Goal: Task Accomplishment & Management: Manage account settings

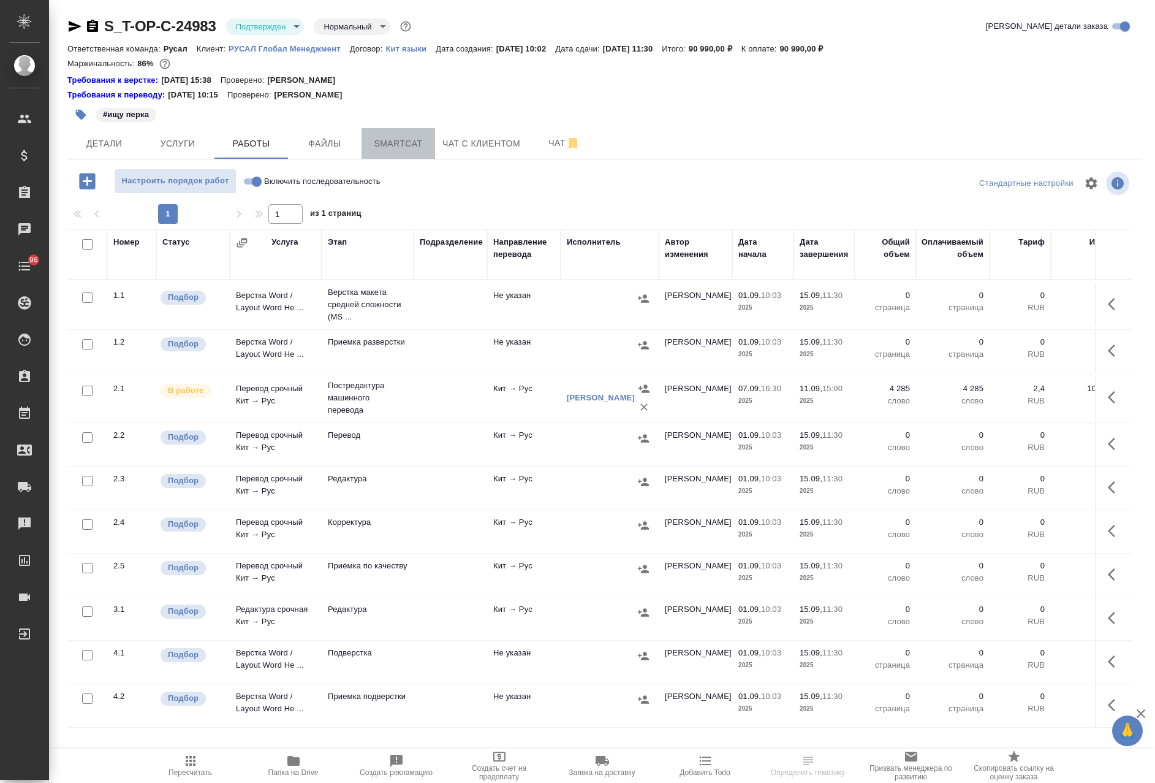
click at [405, 152] on button "Smartcat" at bounding box center [399, 143] width 74 height 31
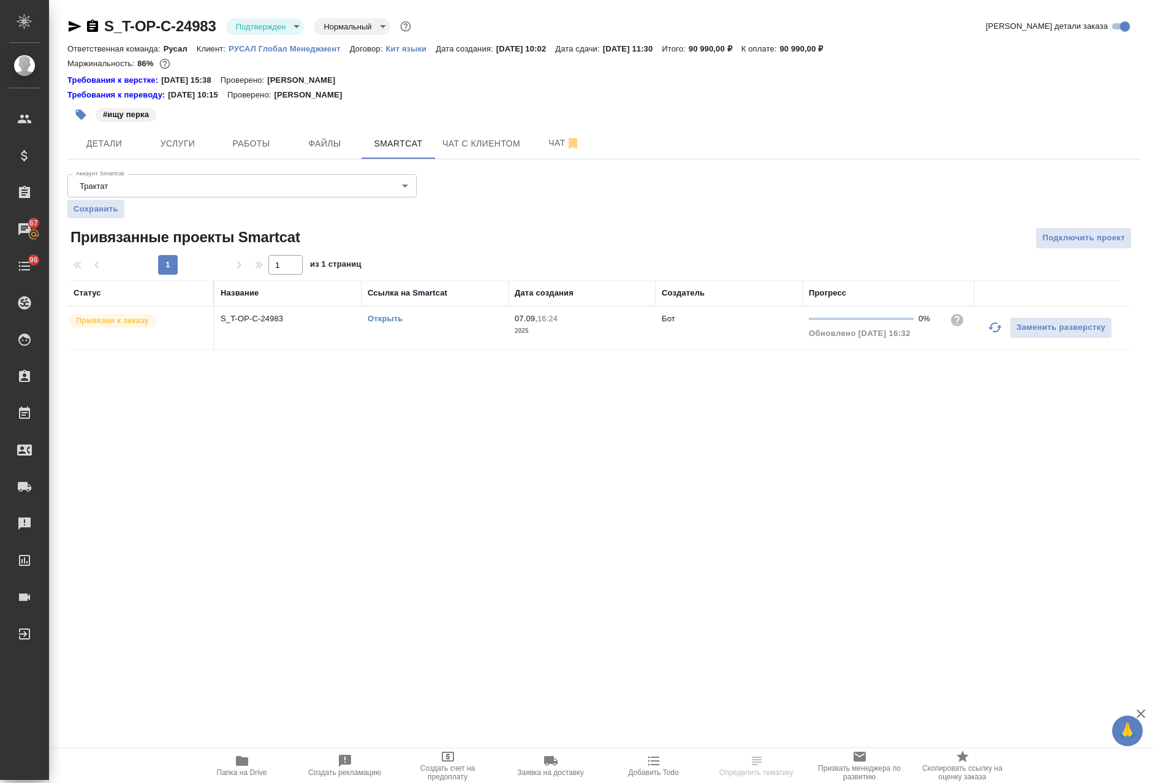
click at [382, 322] on link "Открыть" at bounding box center [385, 318] width 35 height 9
click at [114, 141] on span "Детали" at bounding box center [104, 143] width 59 height 15
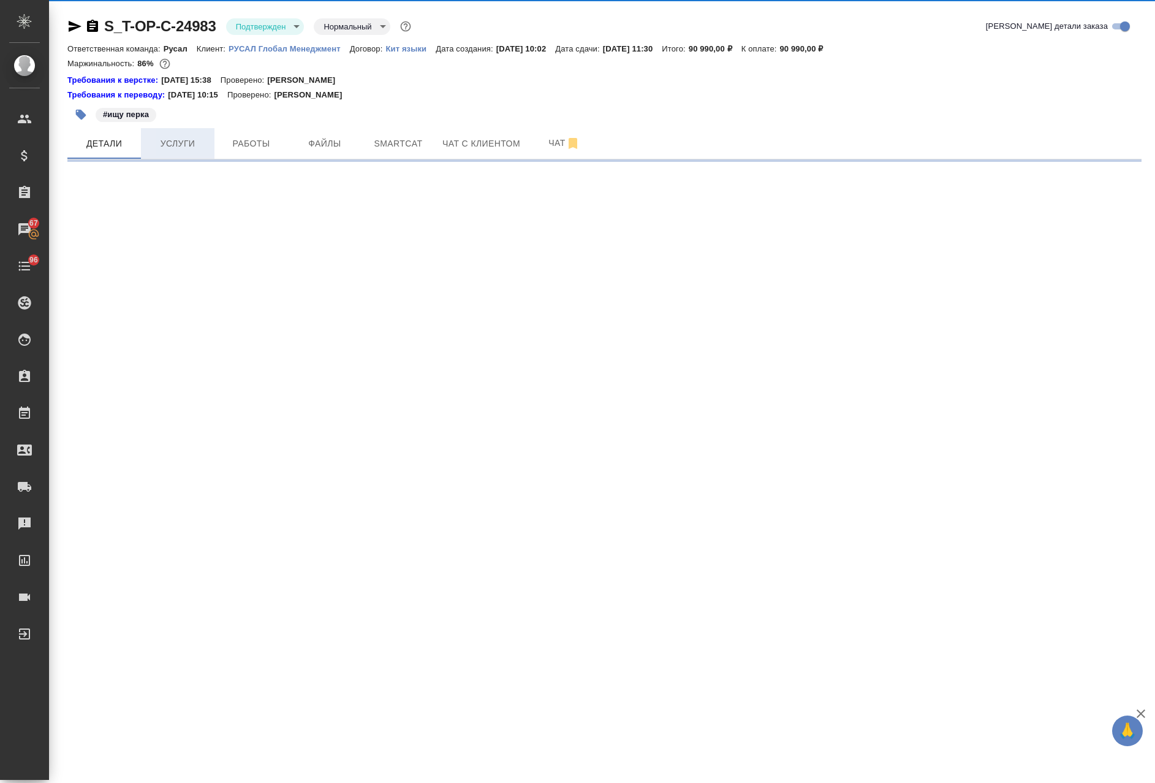
select select "RU"
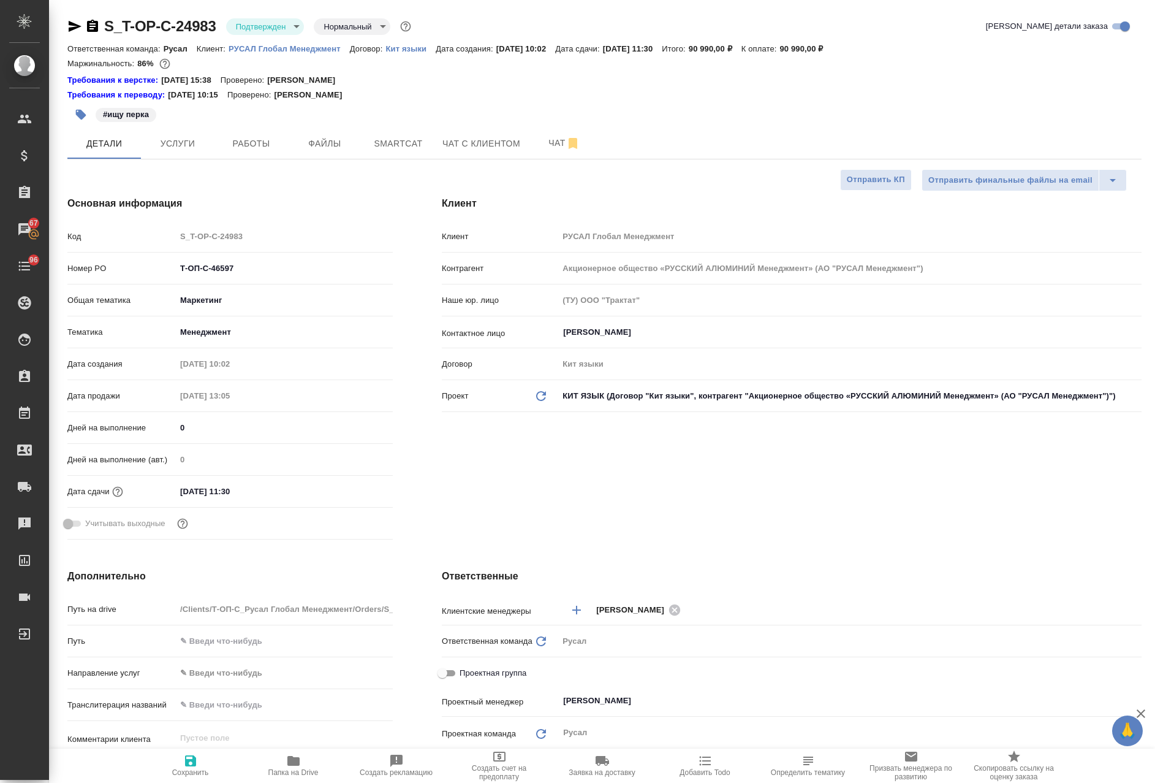
type textarea "x"
click at [259, 140] on span "Работы" at bounding box center [251, 143] width 59 height 15
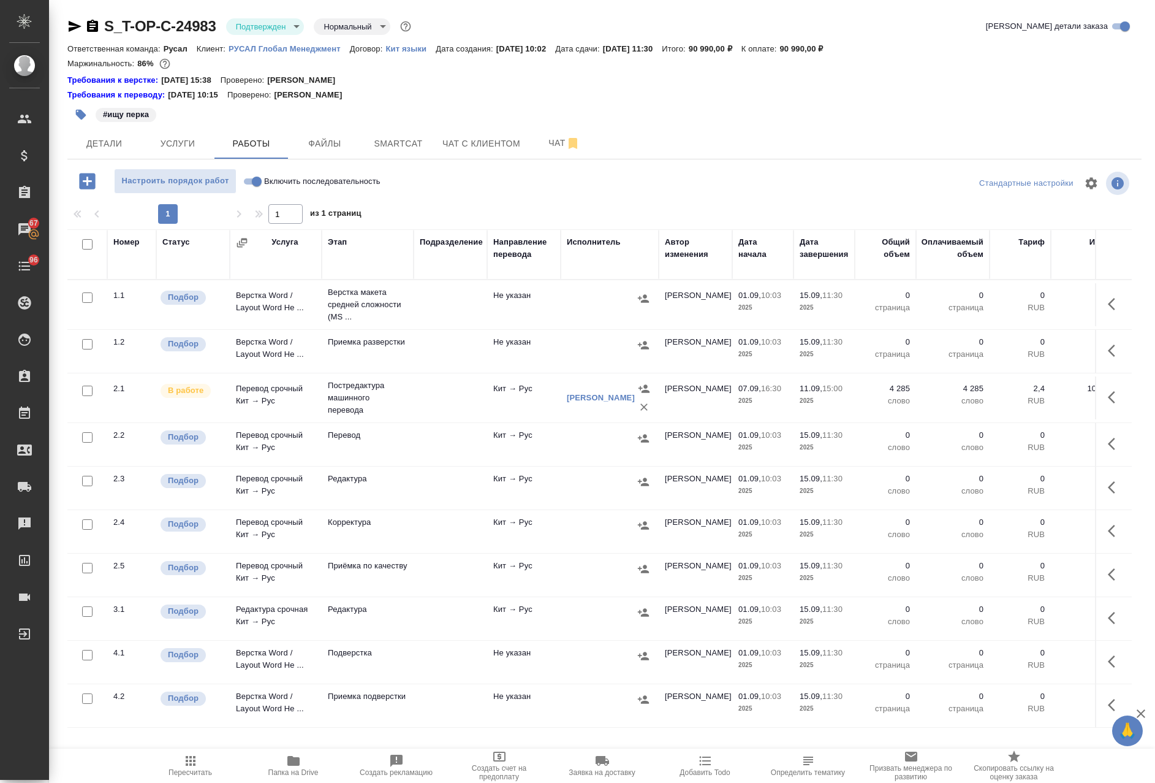
click at [396, 490] on td "Редактура" at bounding box center [368, 487] width 92 height 43
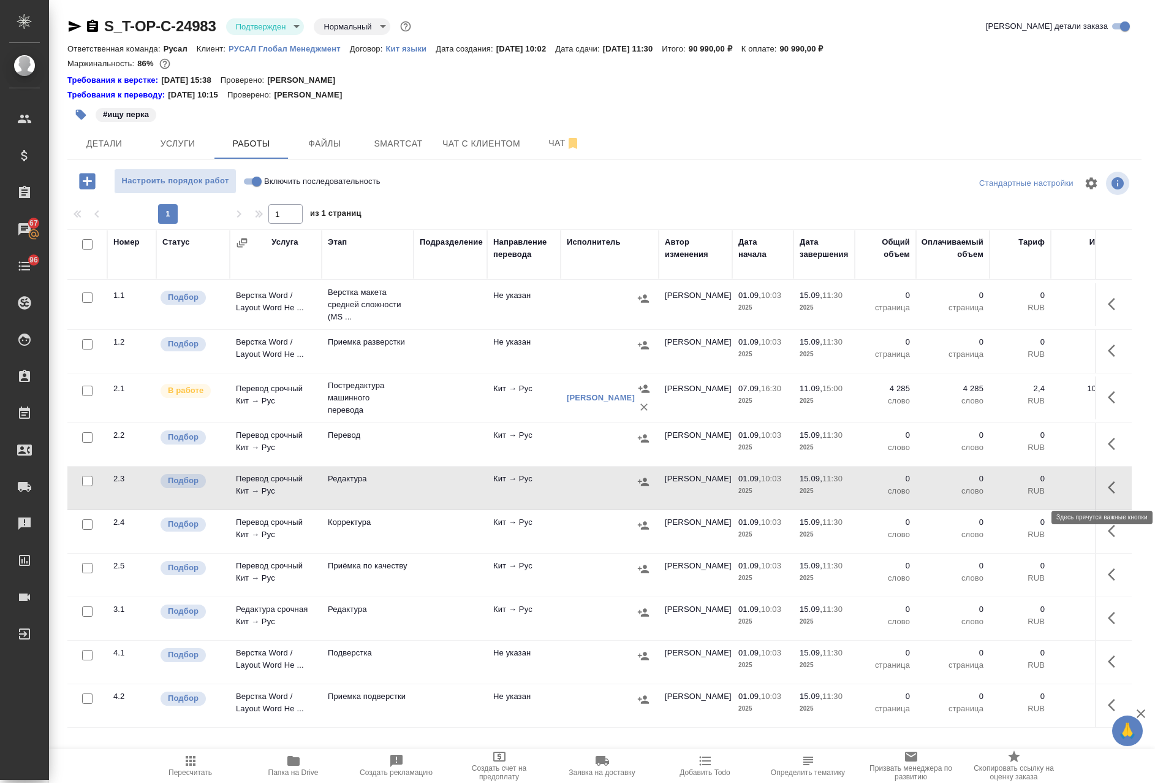
click at [1108, 487] on icon "button" at bounding box center [1115, 487] width 15 height 15
click at [1018, 489] on icon "button" at bounding box center [1025, 487] width 15 height 15
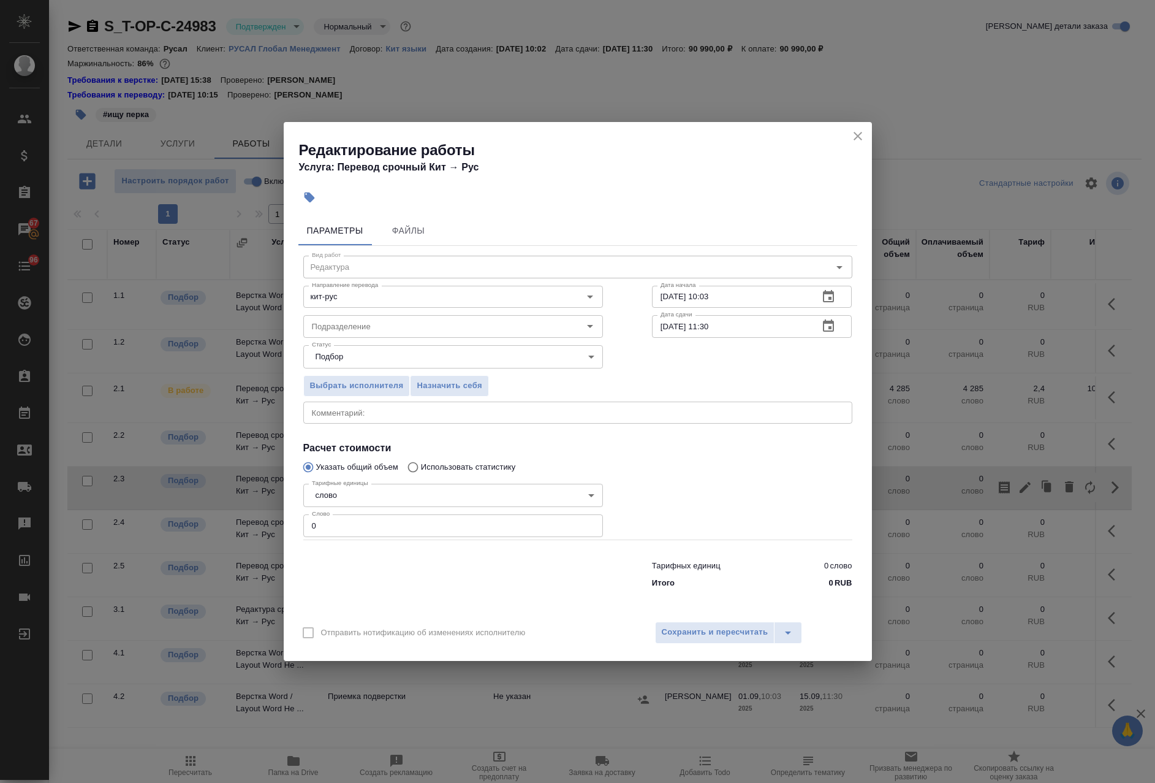
drag, startPoint x: 356, startPoint y: 526, endPoint x: 176, endPoint y: 516, distance: 180.4
click at [181, 518] on div "Редактирование работы Услуга: Перевод срочный Кит → Рус Параметры Файлы Вид раб…" at bounding box center [577, 391] width 1155 height 783
paste input "5703"
type input "5703"
click at [706, 332] on input "15.09.2025 11:30" at bounding box center [731, 326] width 158 height 22
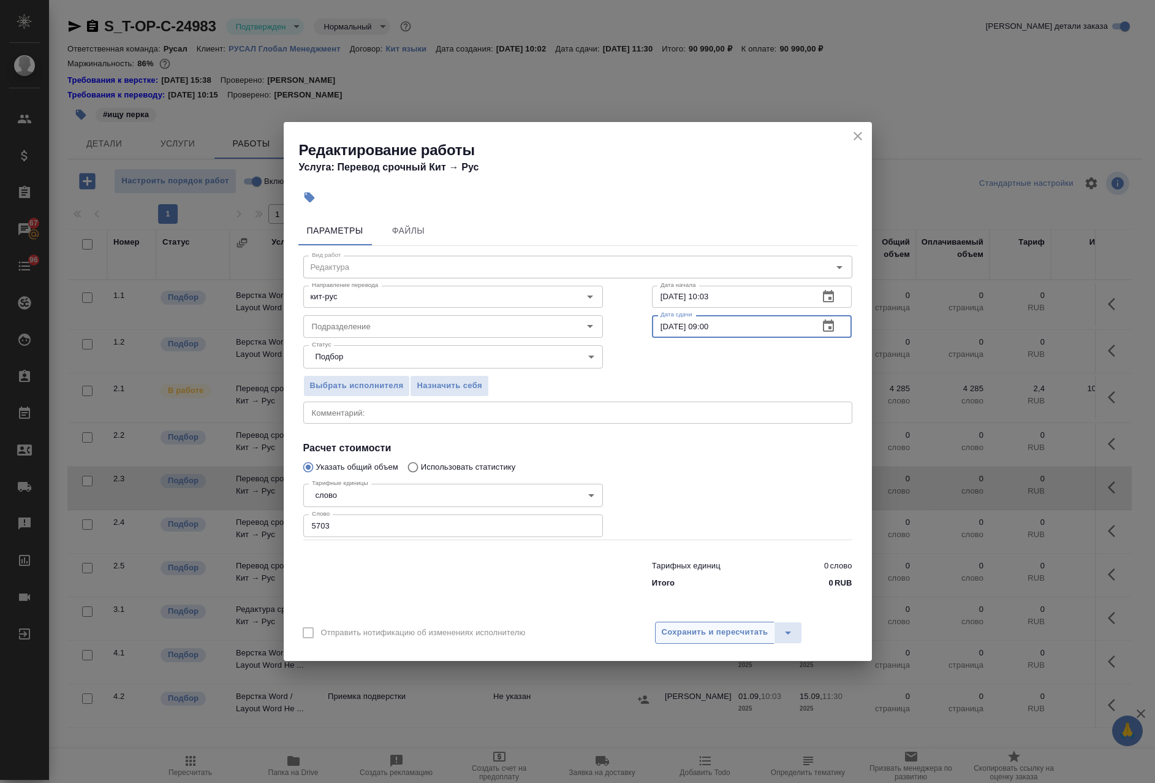
type input "15.09.2025 09:00"
click at [723, 629] on span "Сохранить и пересчитать" at bounding box center [715, 632] width 107 height 14
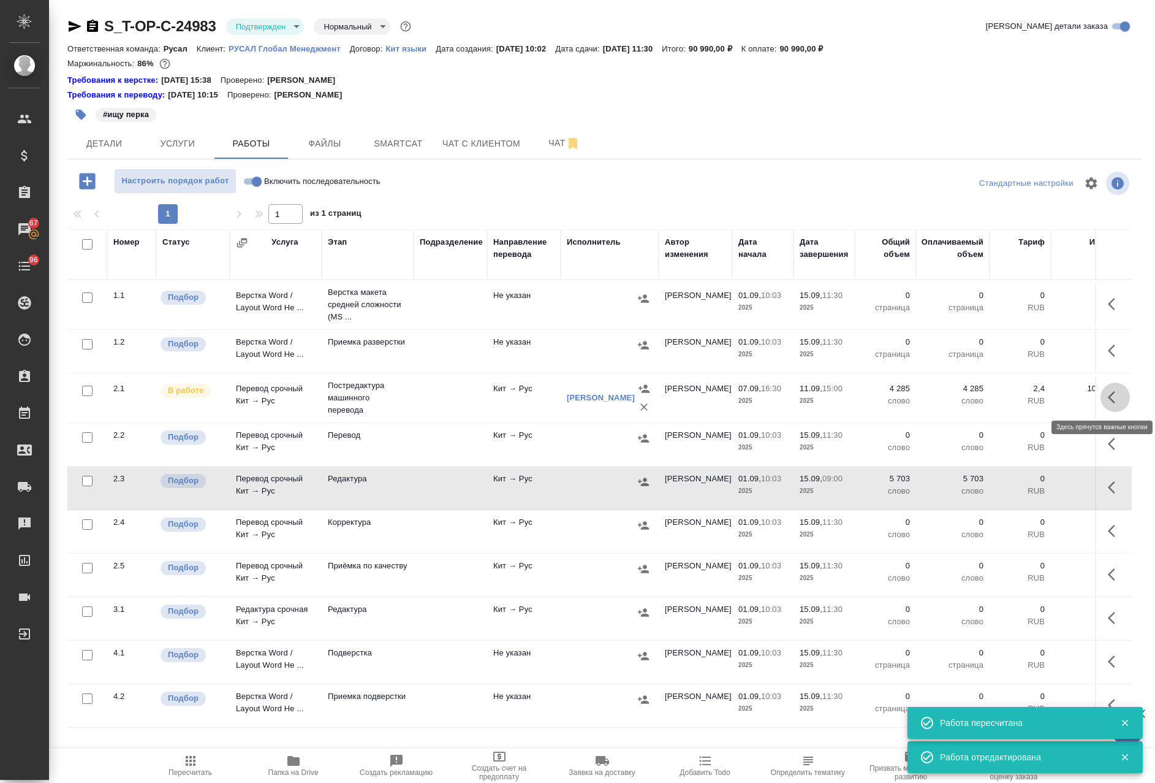
click at [1108, 393] on icon "button" at bounding box center [1115, 397] width 15 height 15
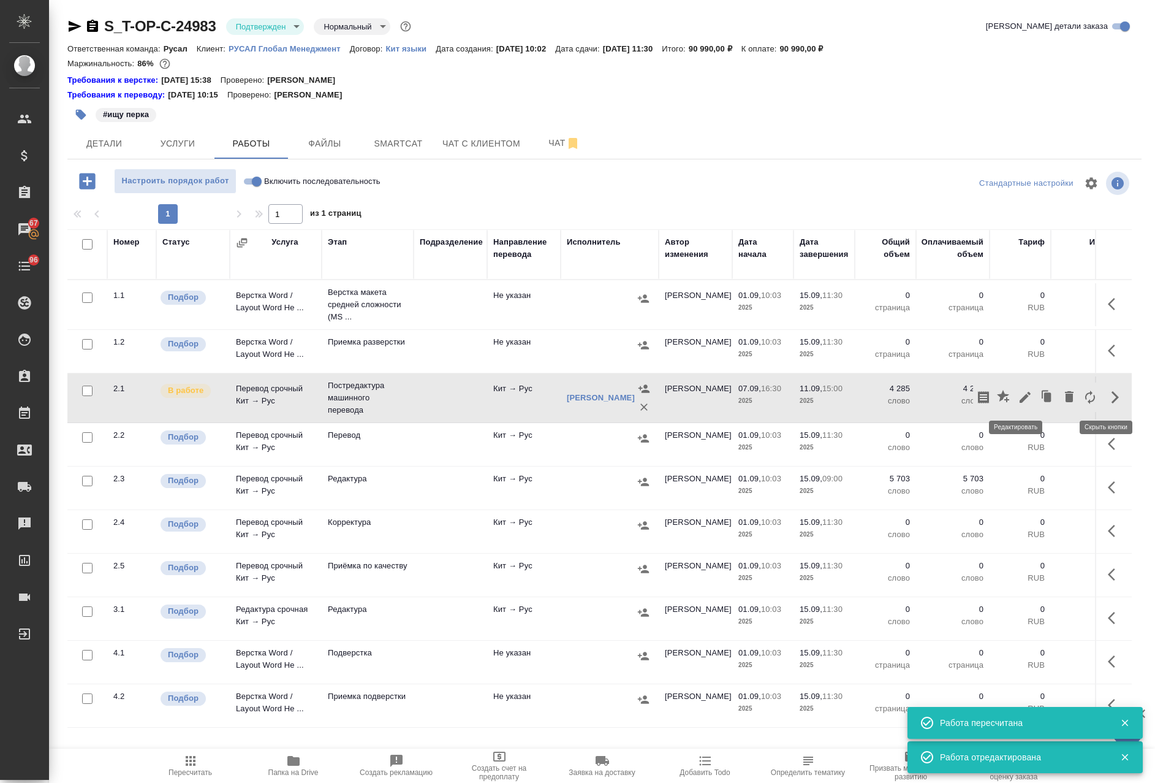
click at [1020, 397] on icon "button" at bounding box center [1025, 397] width 11 height 11
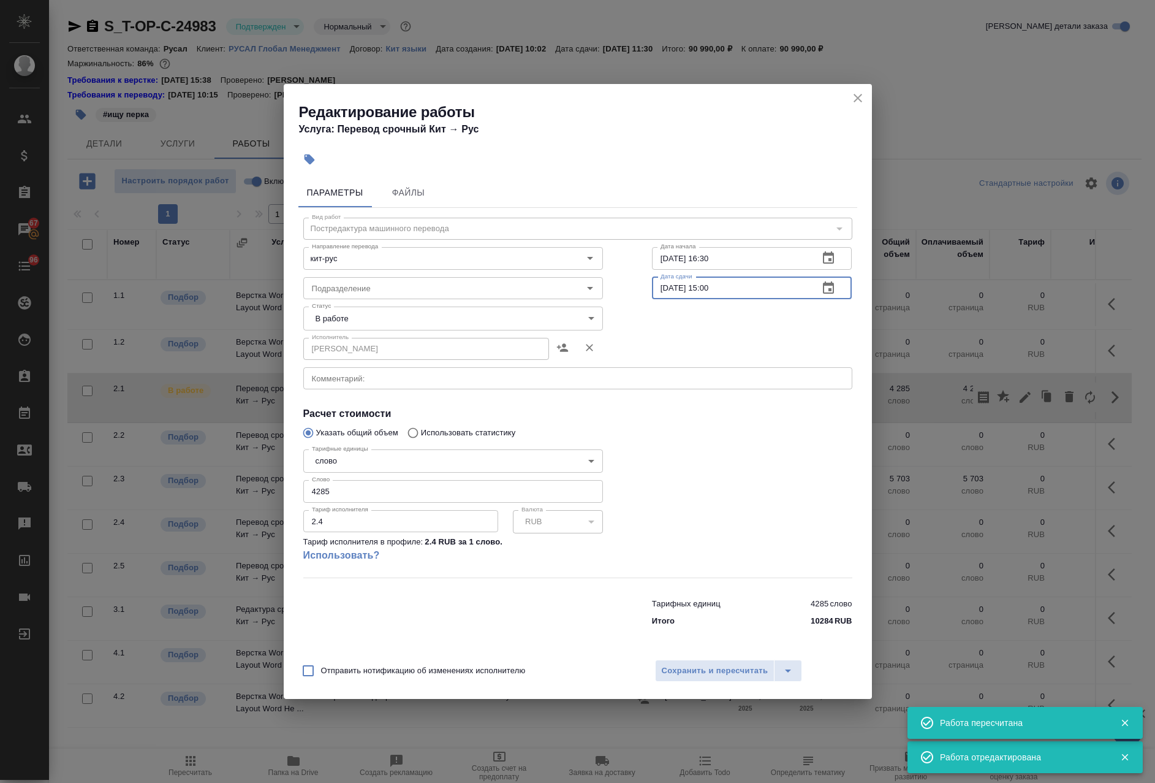
drag, startPoint x: 743, startPoint y: 293, endPoint x: 680, endPoint y: 261, distance: 71.3
click at [615, 284] on div "Вид работ Постредактура машинного перевода Вид работ Направление перевода кит-р…" at bounding box center [577, 420] width 559 height 425
click at [857, 97] on icon "close" at bounding box center [858, 98] width 15 height 15
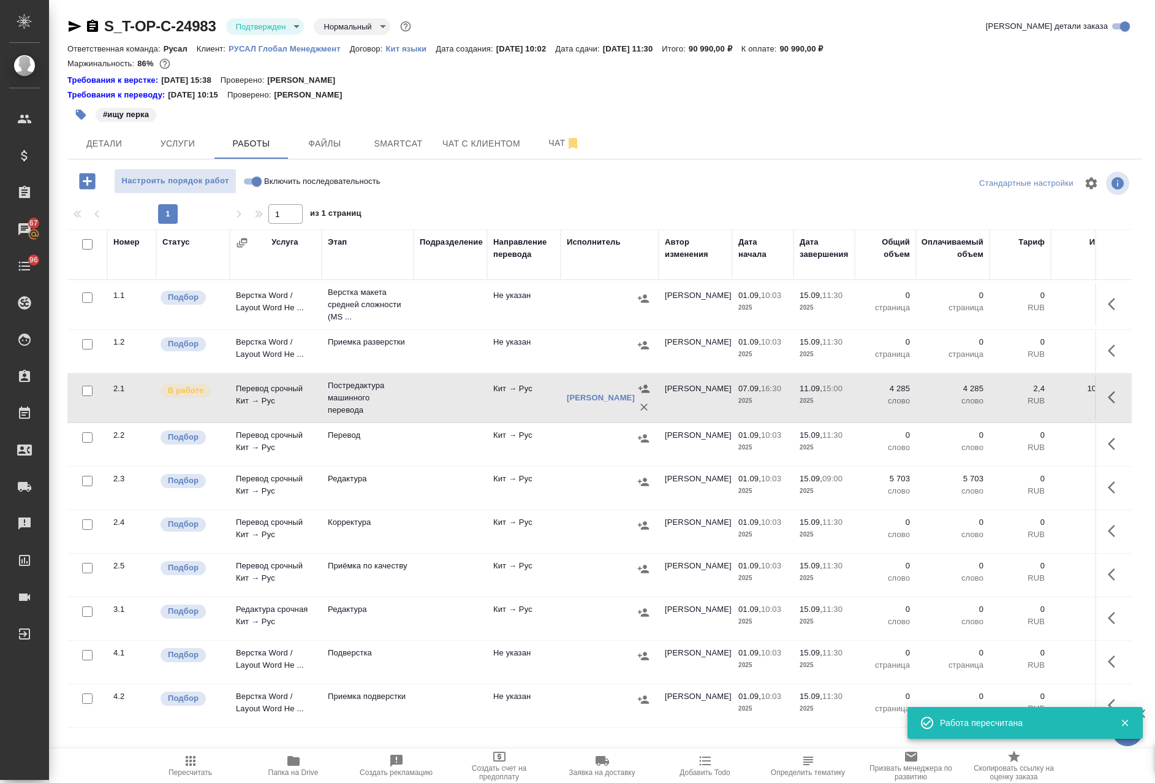
click at [1108, 485] on icon "button" at bounding box center [1111, 487] width 7 height 12
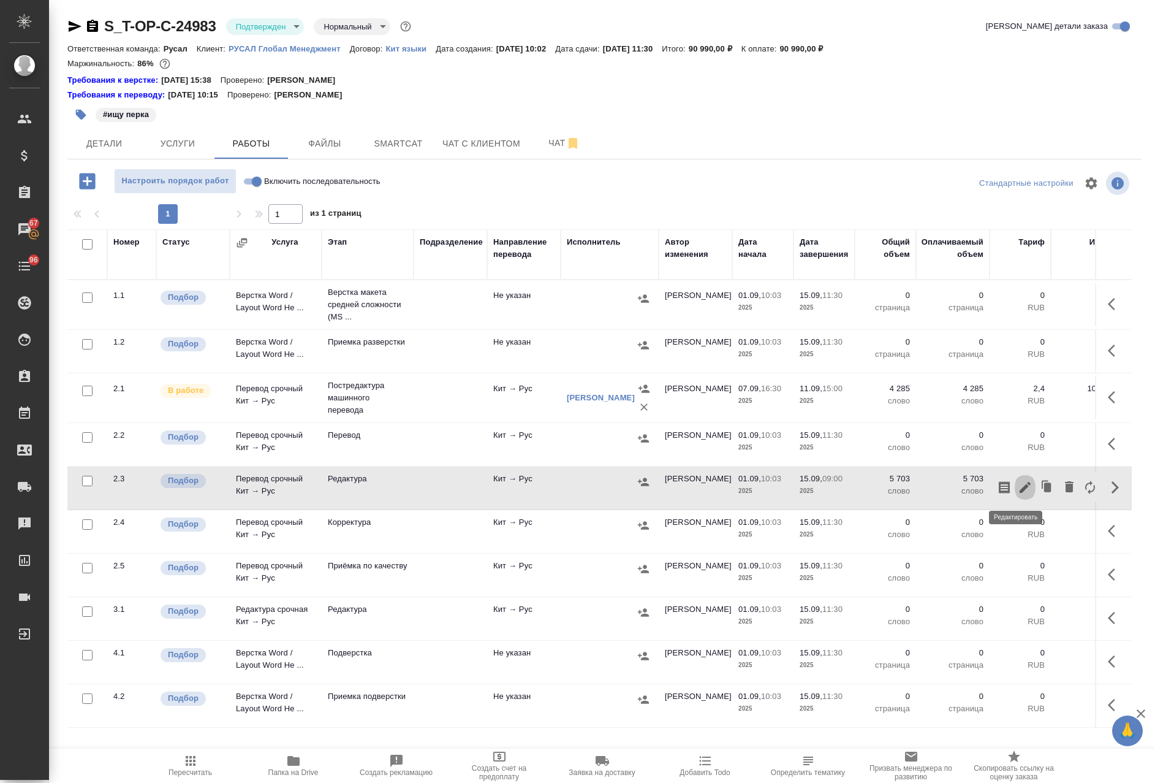
click at [1020, 487] on icon "button" at bounding box center [1025, 487] width 11 height 11
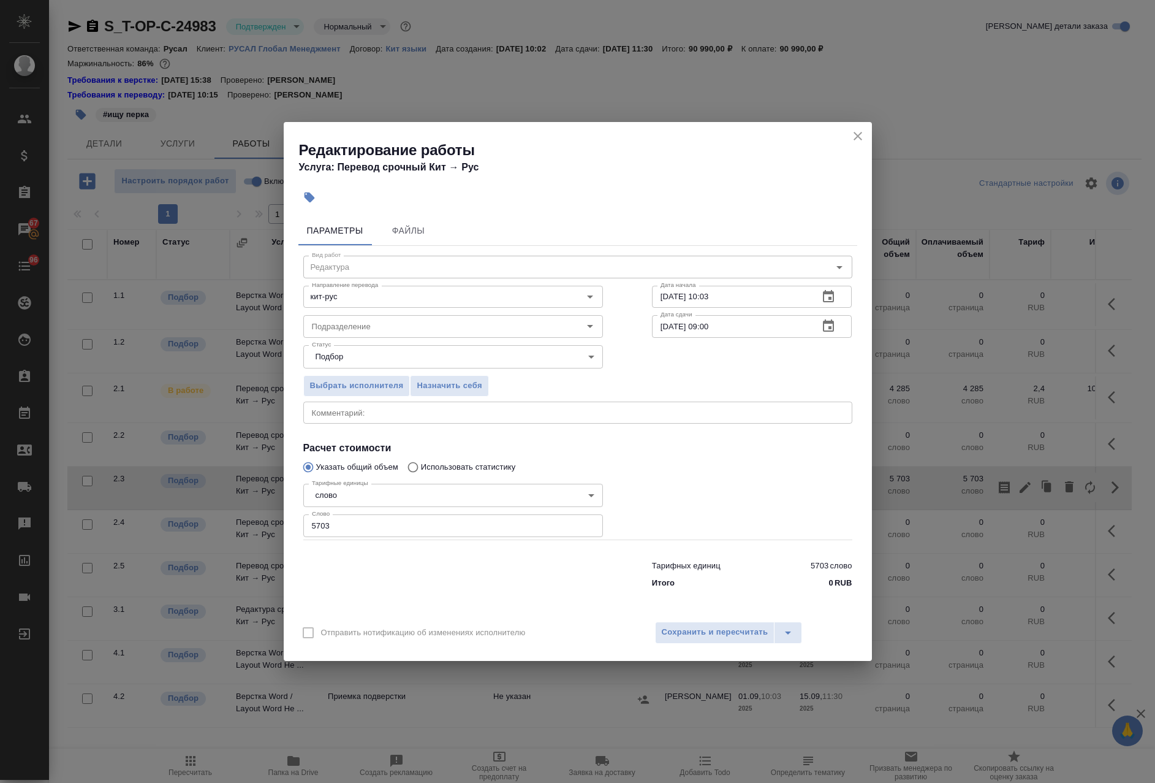
drag, startPoint x: 533, startPoint y: 271, endPoint x: 520, endPoint y: 275, distance: 13.8
click at [526, 273] on div "Направление перевода кит-рус Направление перевода Дата начала 01.09.2025 10:03 …" at bounding box center [578, 295] width 598 height 78
paste input "11.09.2025 15:00"
type input "11.09.2025 15:00"
click at [695, 639] on span "Сохранить и пересчитать" at bounding box center [715, 632] width 107 height 14
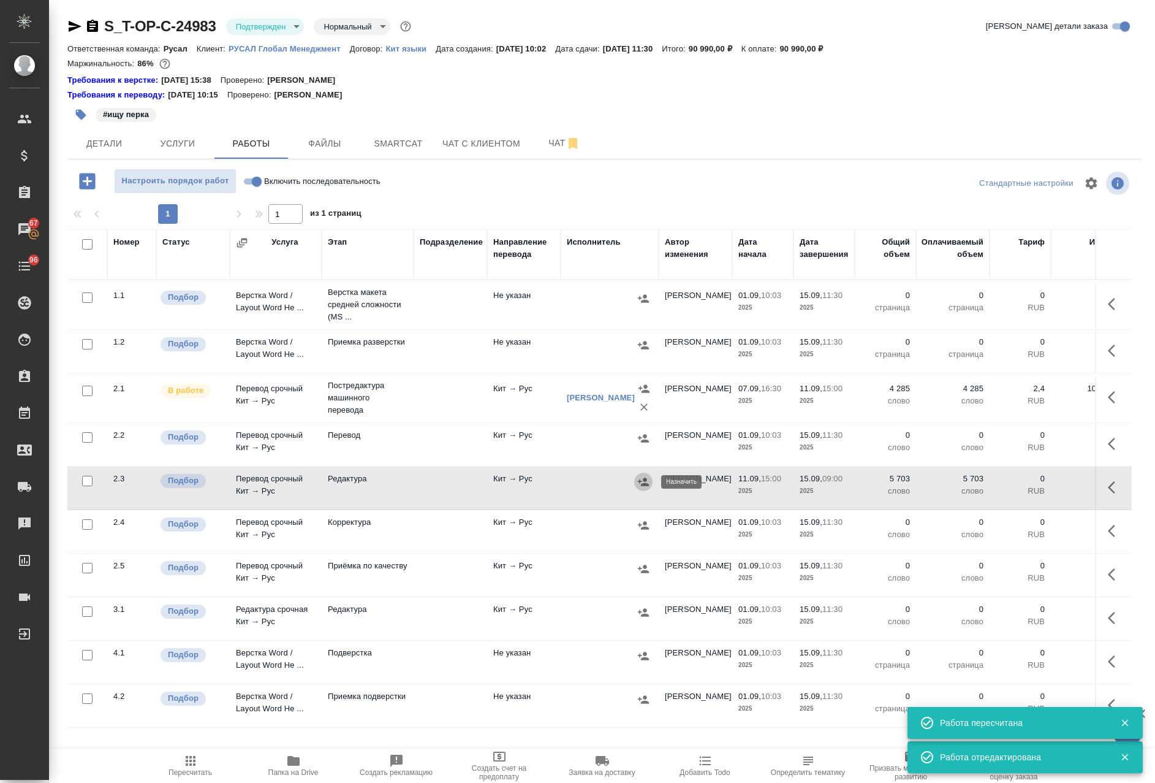
click at [643, 482] on icon "button" at bounding box center [643, 482] width 12 height 12
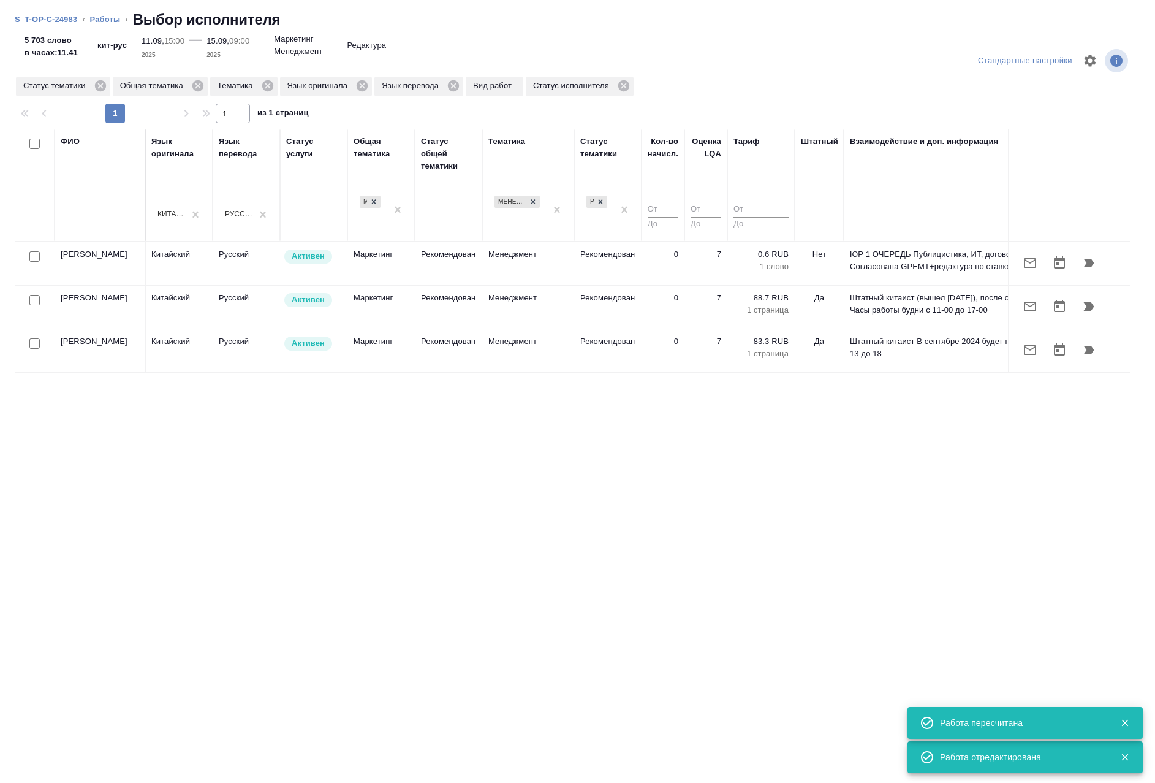
scroll to position [0, 664]
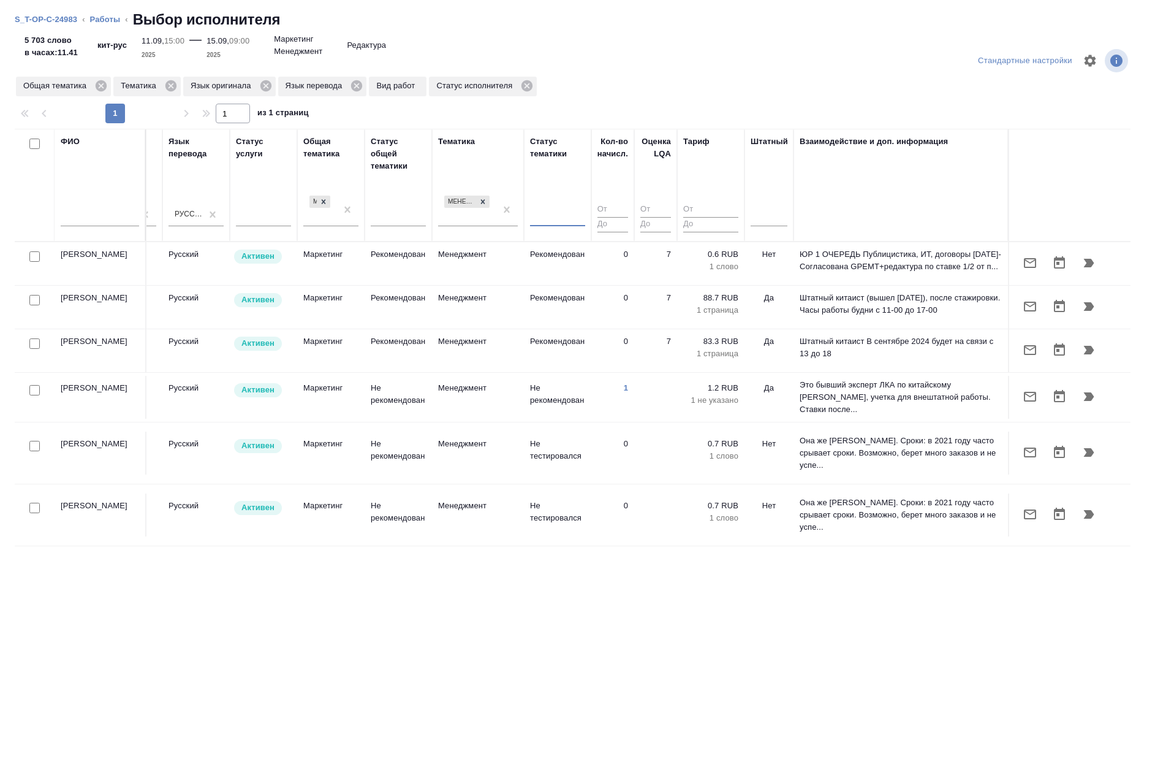
click at [565, 212] on div at bounding box center [557, 214] width 55 height 18
click at [579, 270] on div "Рекомендован" at bounding box center [622, 275] width 184 height 22
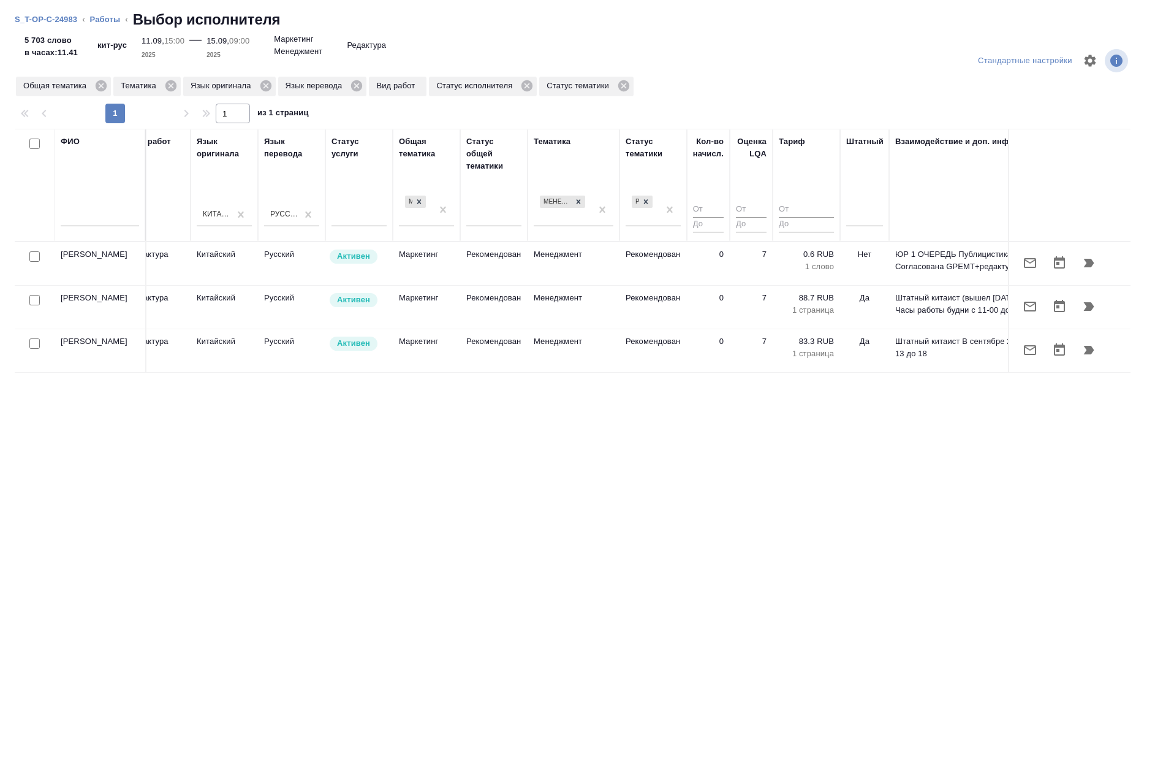
scroll to position [0, 568]
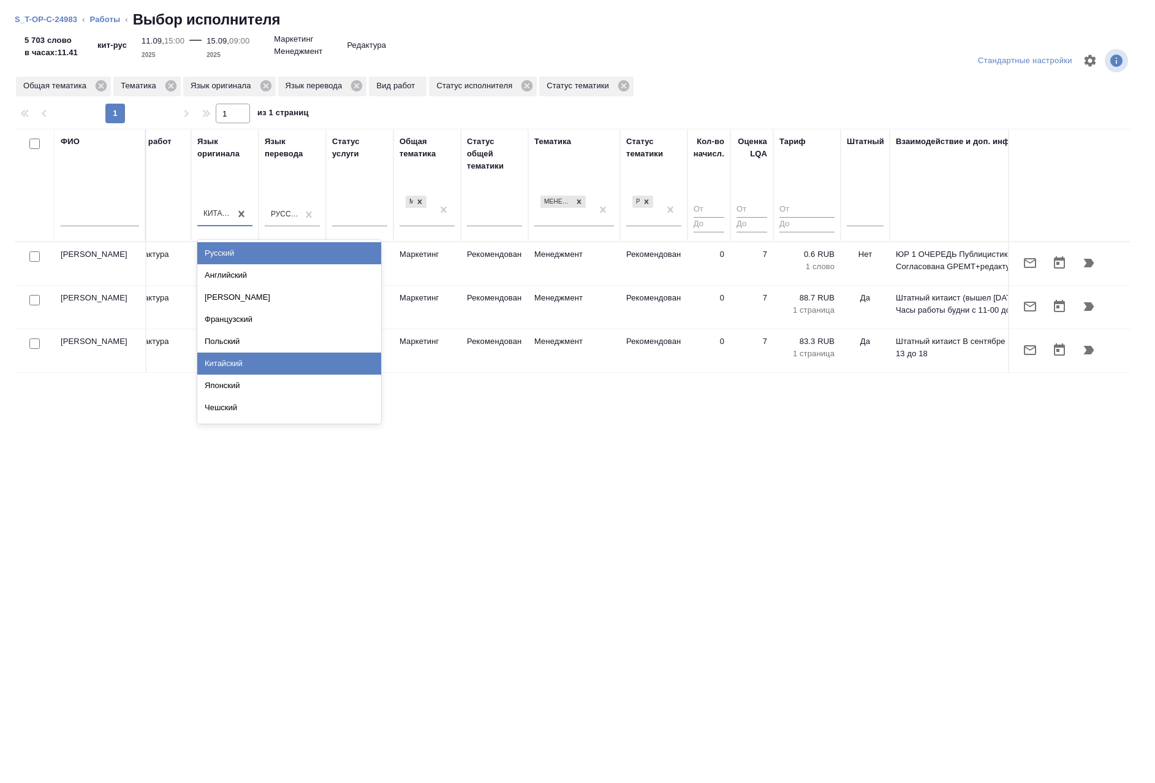
click at [210, 208] on div "Китайский" at bounding box center [213, 214] width 33 height 18
type input "А"
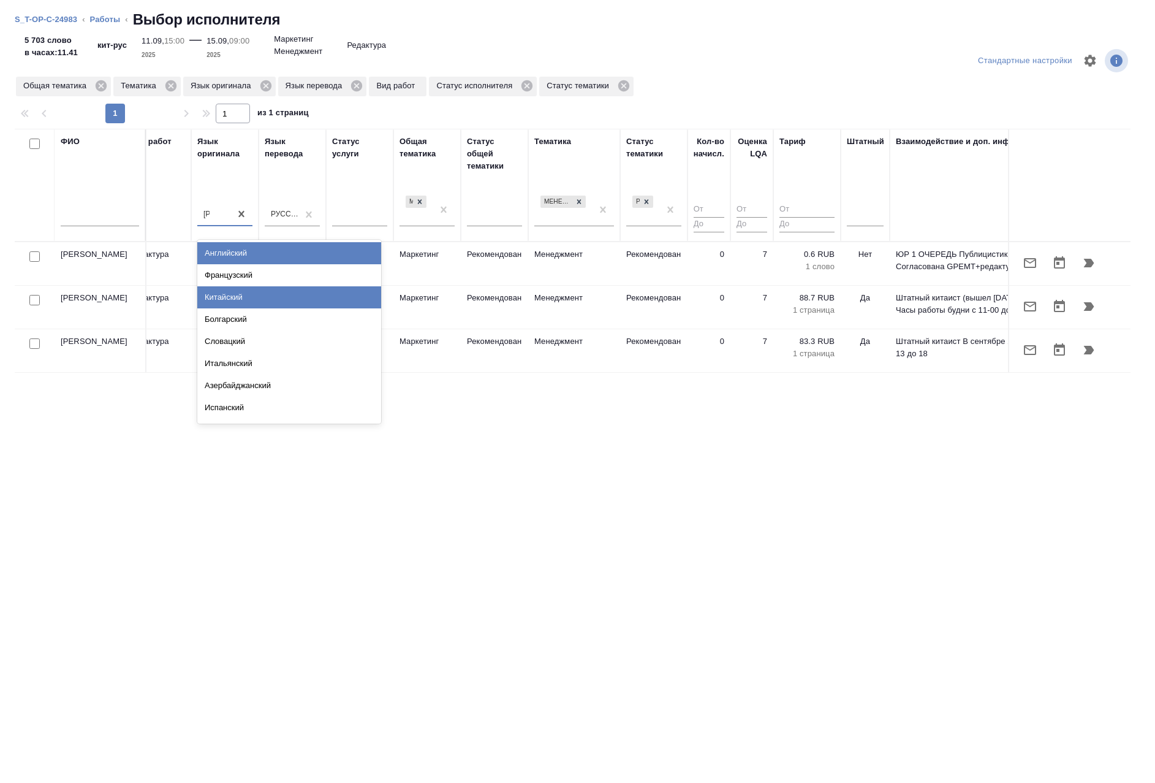
click at [252, 250] on div "Английский" at bounding box center [289, 253] width 184 height 22
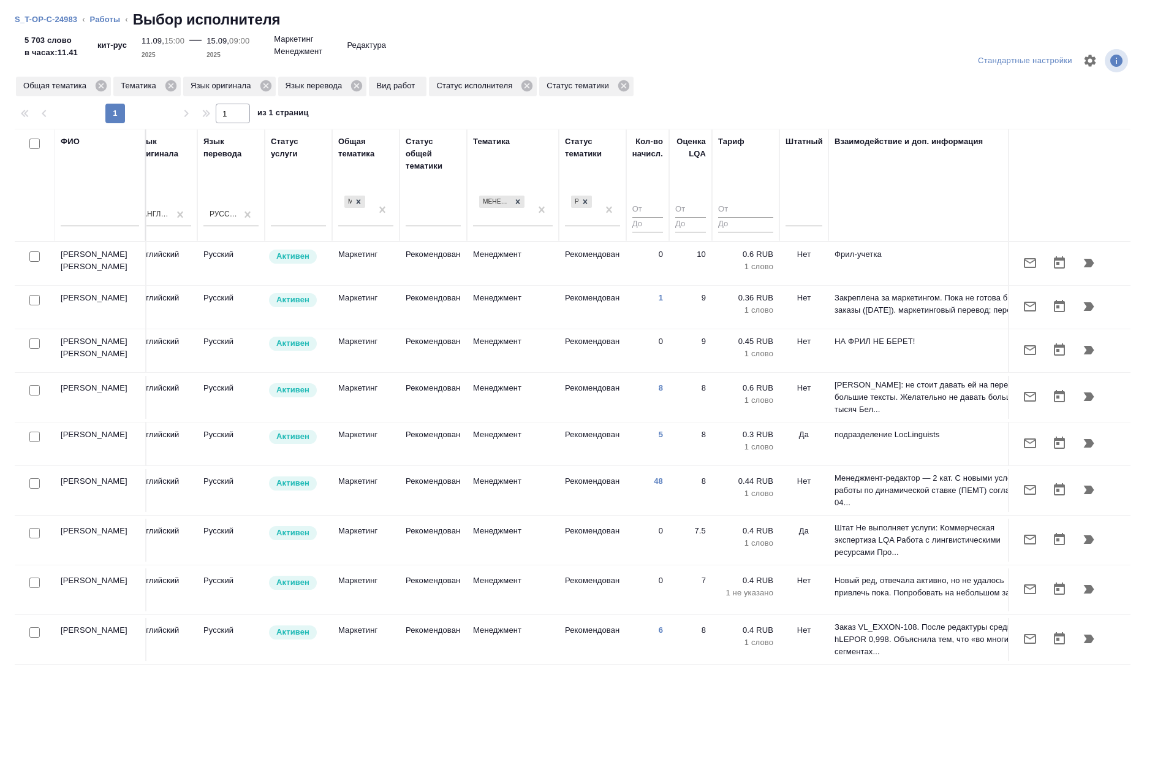
scroll to position [0, 633]
click at [1028, 485] on icon "button" at bounding box center [1030, 490] width 12 height 10
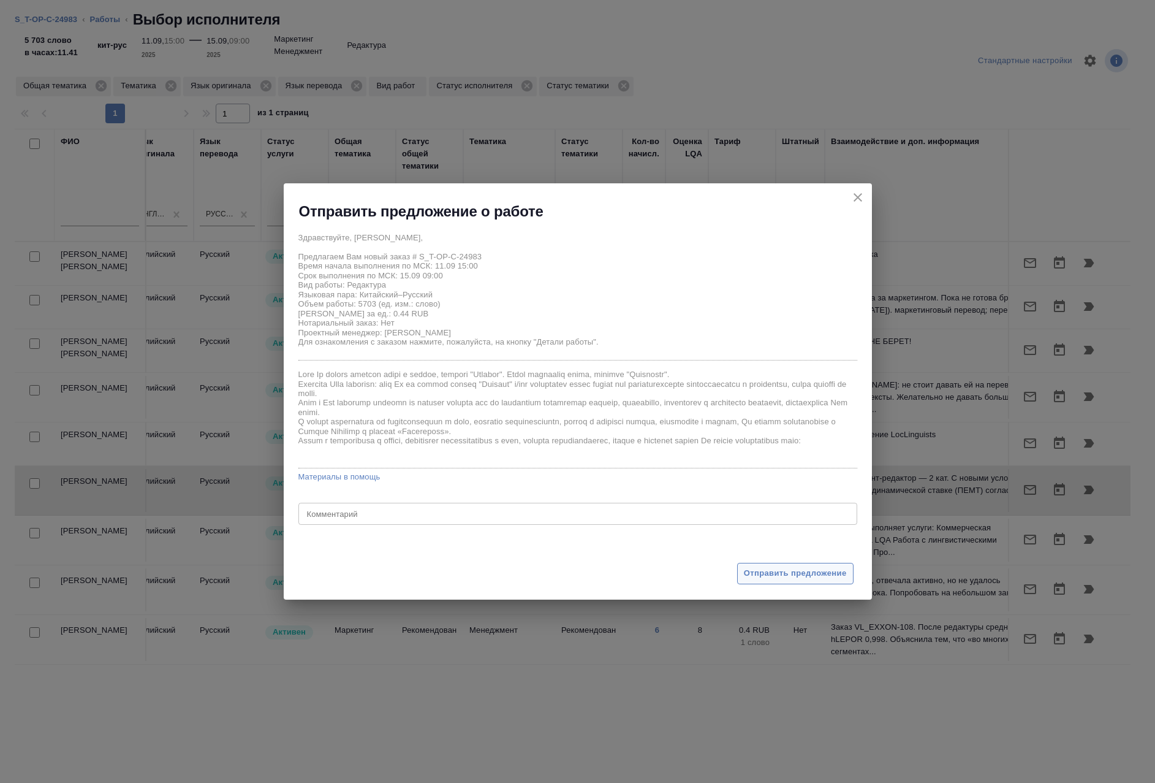
click at [784, 574] on span "Отправить предложение" at bounding box center [795, 573] width 103 height 14
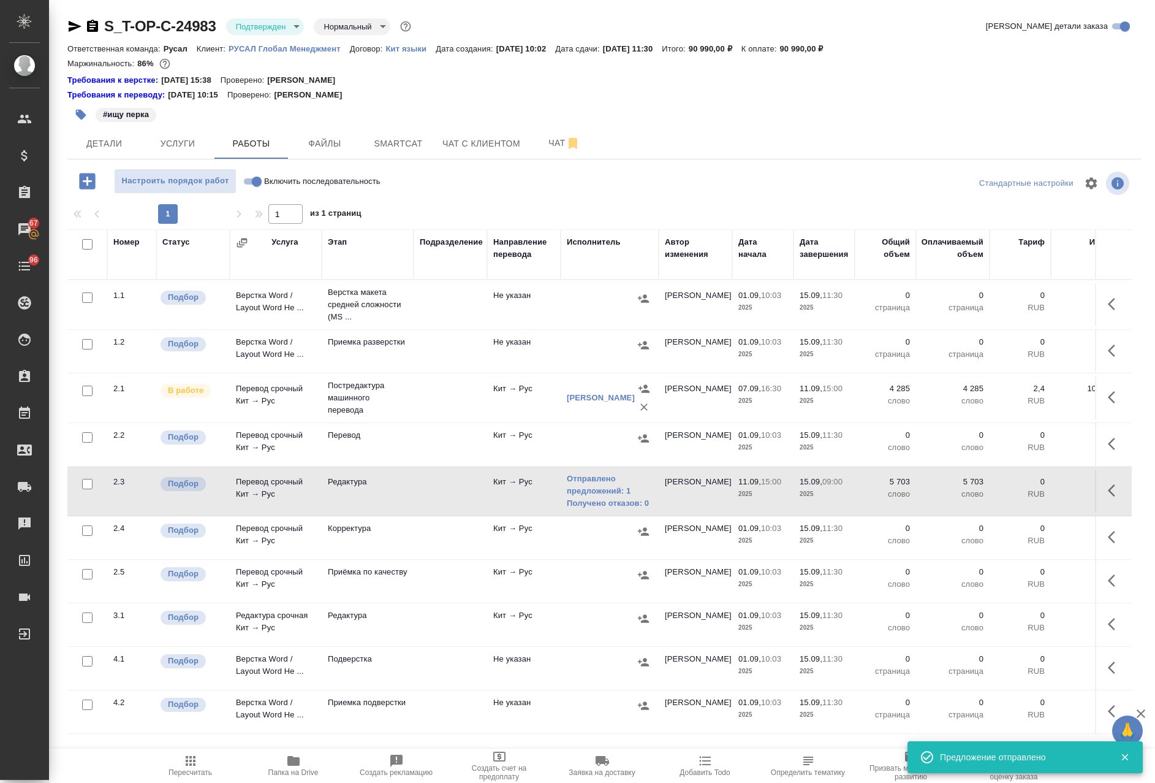
drag, startPoint x: 89, startPoint y: 240, endPoint x: 90, endPoint y: 253, distance: 12.9
click at [89, 240] on input "checkbox" at bounding box center [87, 244] width 10 height 10
checkbox input "true"
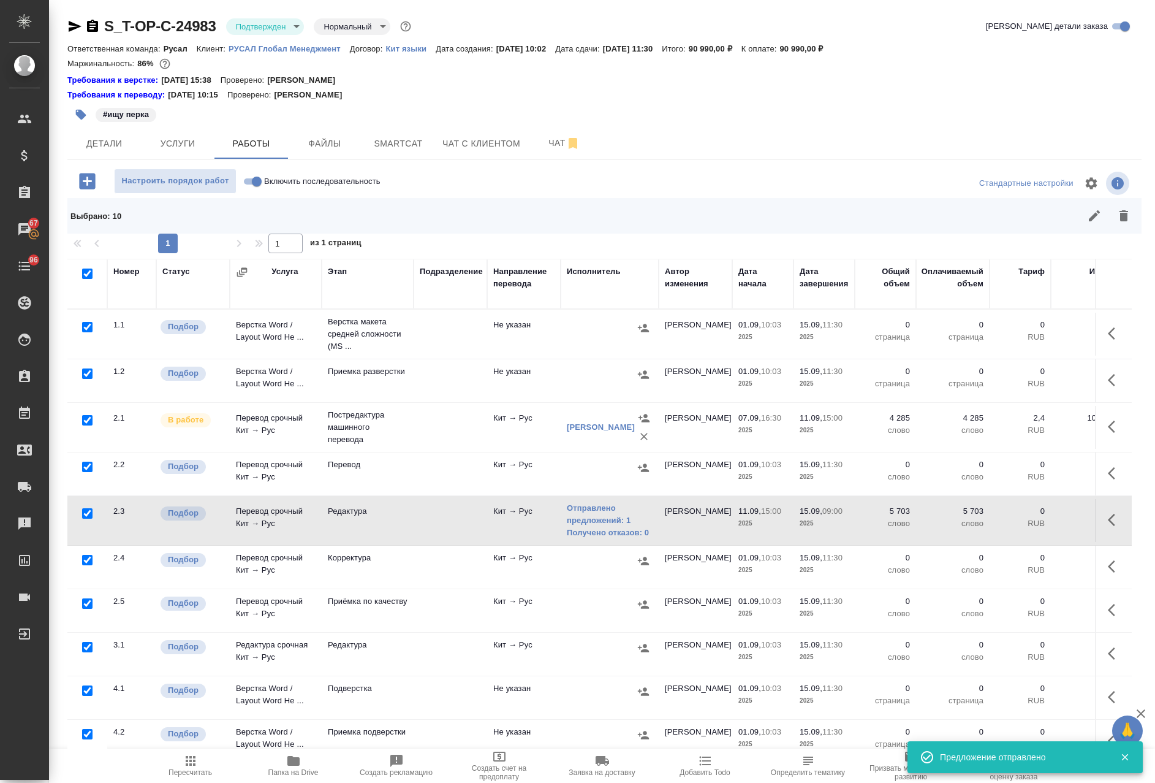
checkbox input "true"
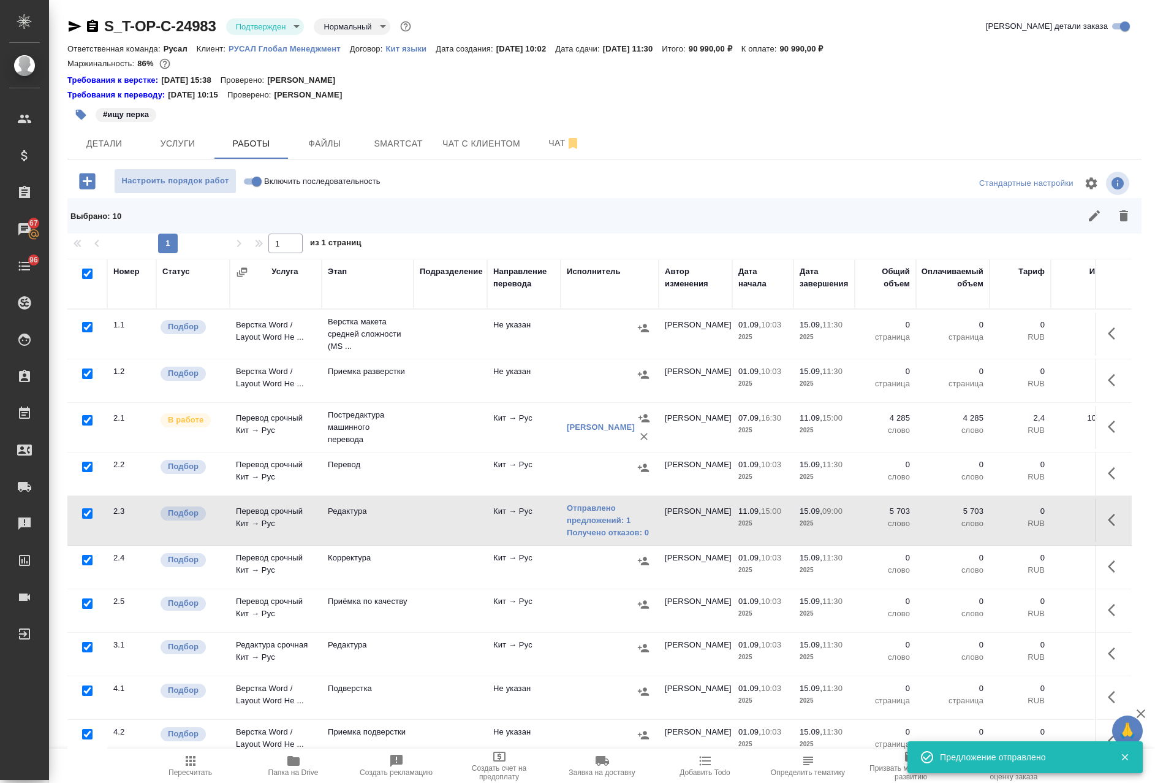
checkbox input "true"
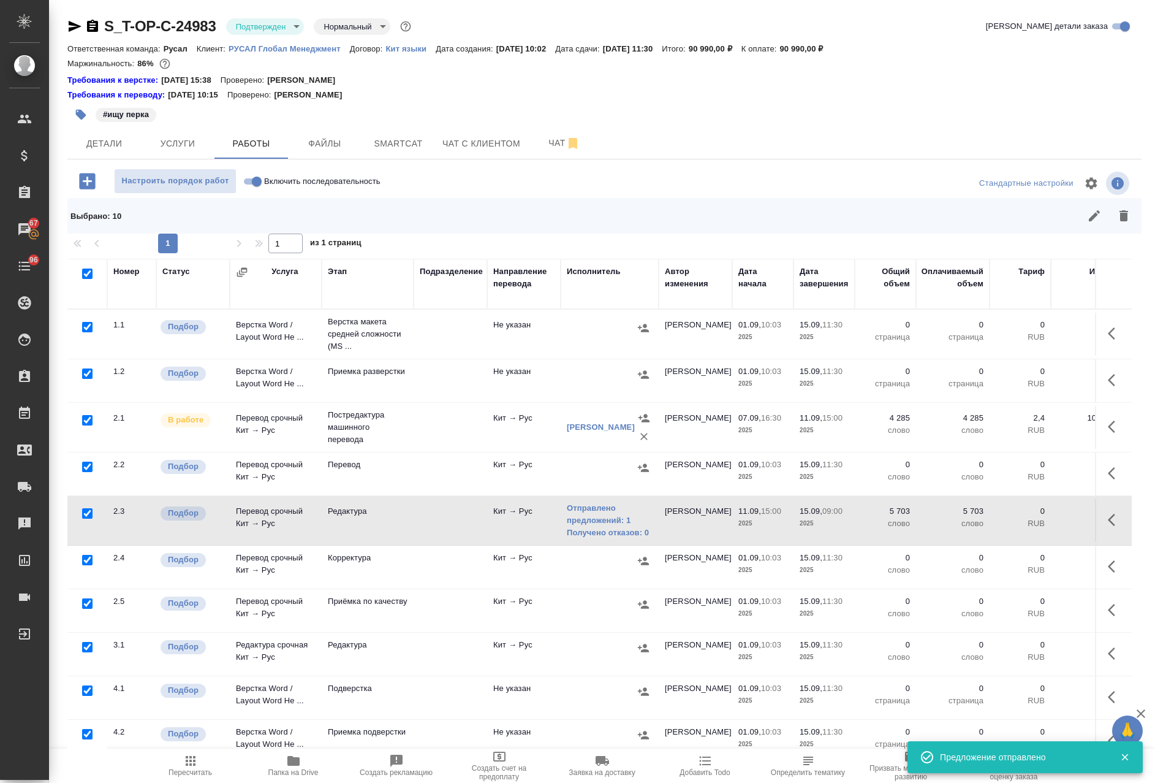
drag, startPoint x: 89, startPoint y: 511, endPoint x: 87, endPoint y: 455, distance: 55.8
click at [88, 511] on input "checkbox" at bounding box center [87, 513] width 10 height 10
checkbox input "false"
click at [85, 422] on input "checkbox" at bounding box center [87, 420] width 10 height 10
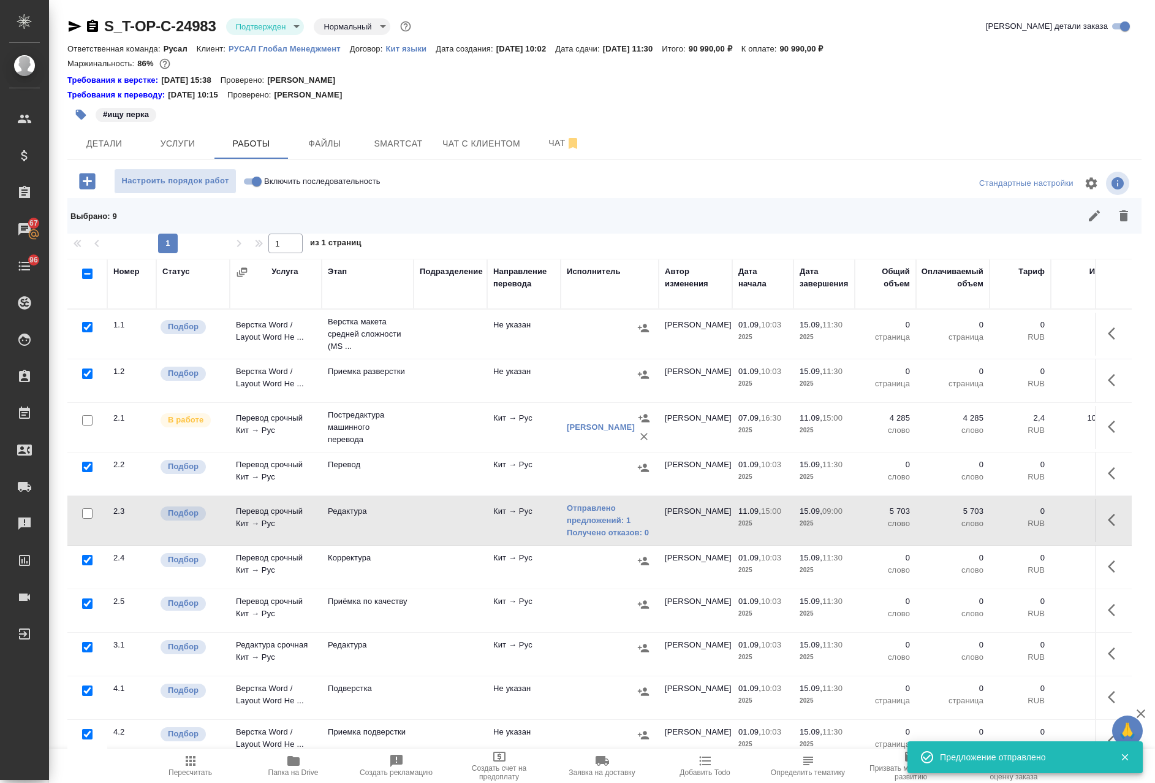
checkbox input "false"
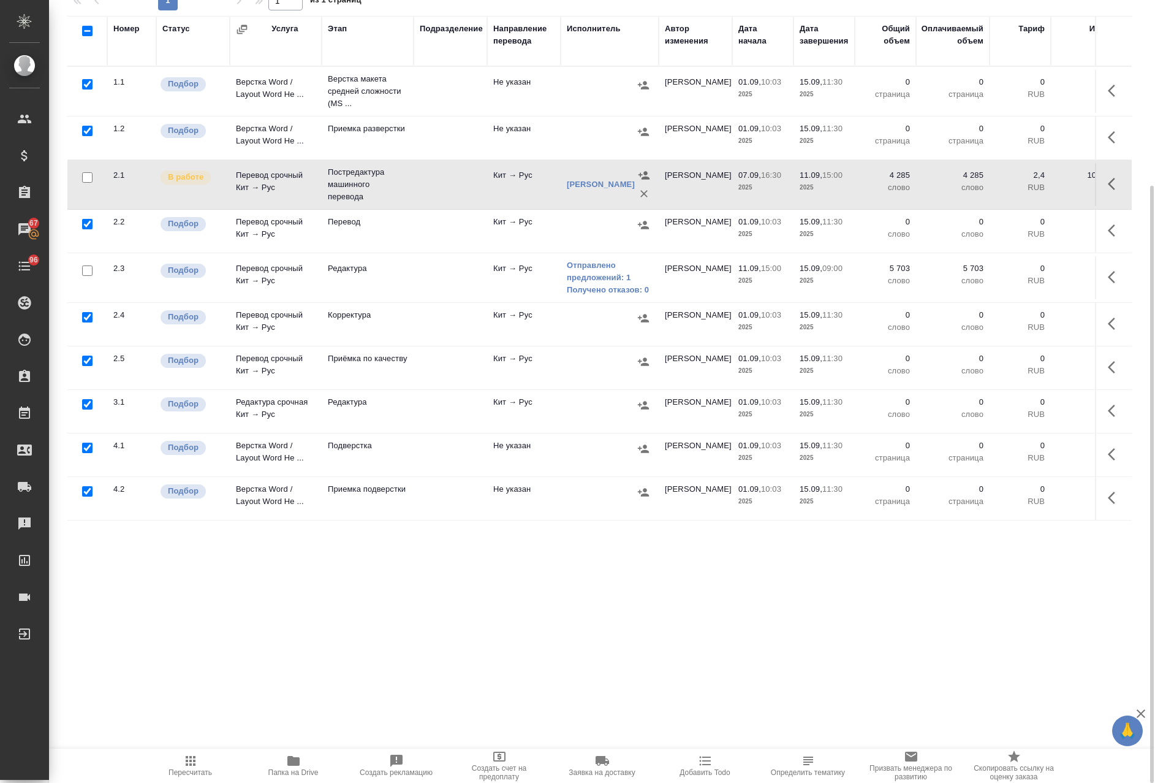
scroll to position [0, 0]
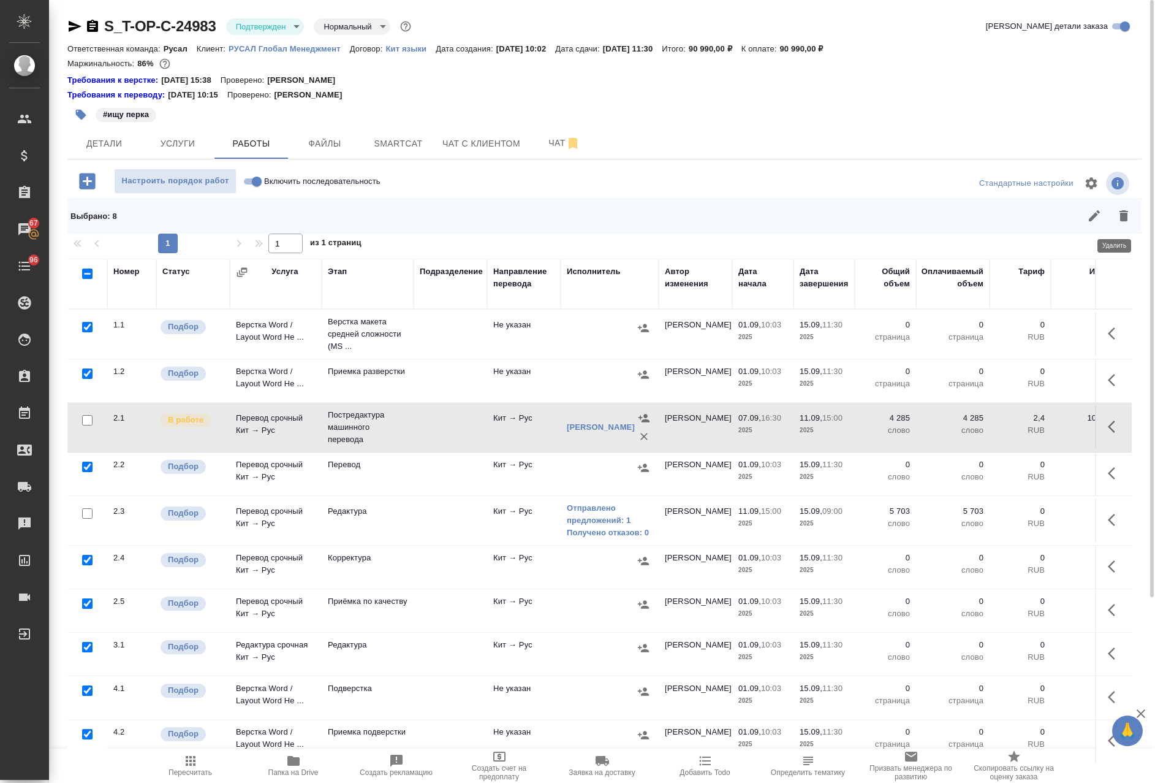
click at [1123, 210] on button "button" at bounding box center [1123, 215] width 29 height 29
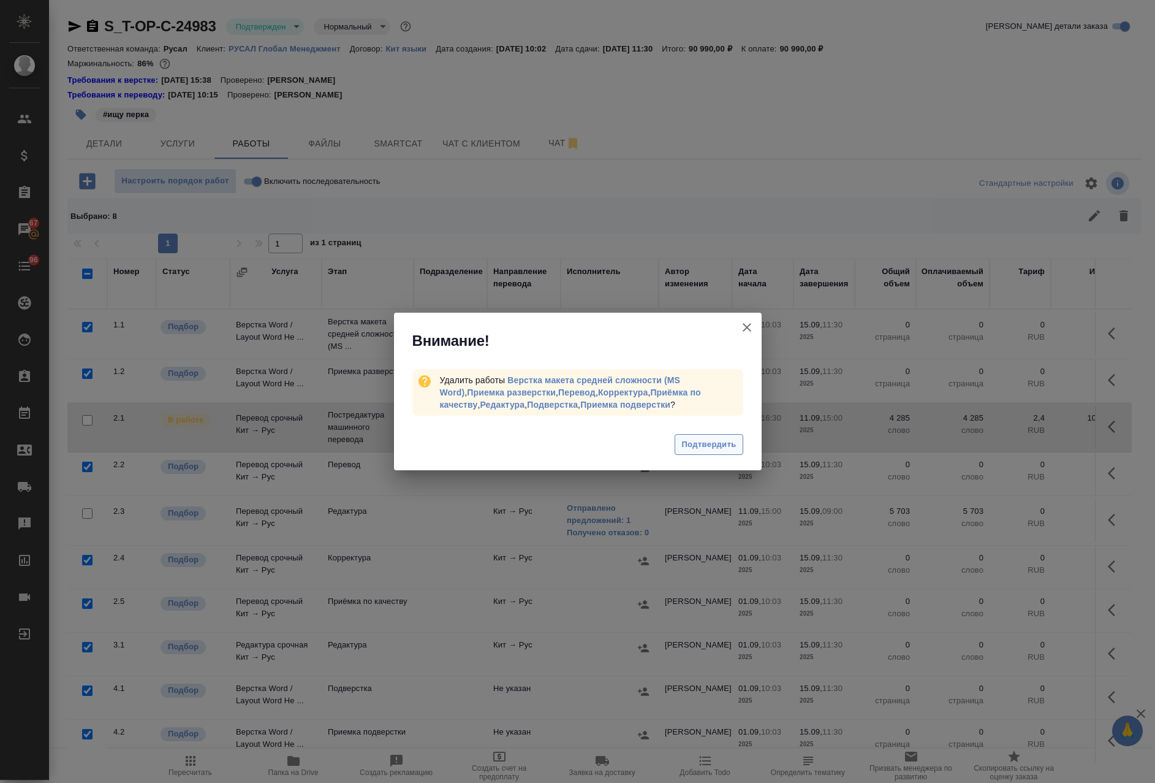
click at [739, 439] on div "Подтвердить" at bounding box center [578, 446] width 368 height 49
click at [728, 443] on span "Подтвердить" at bounding box center [708, 445] width 55 height 14
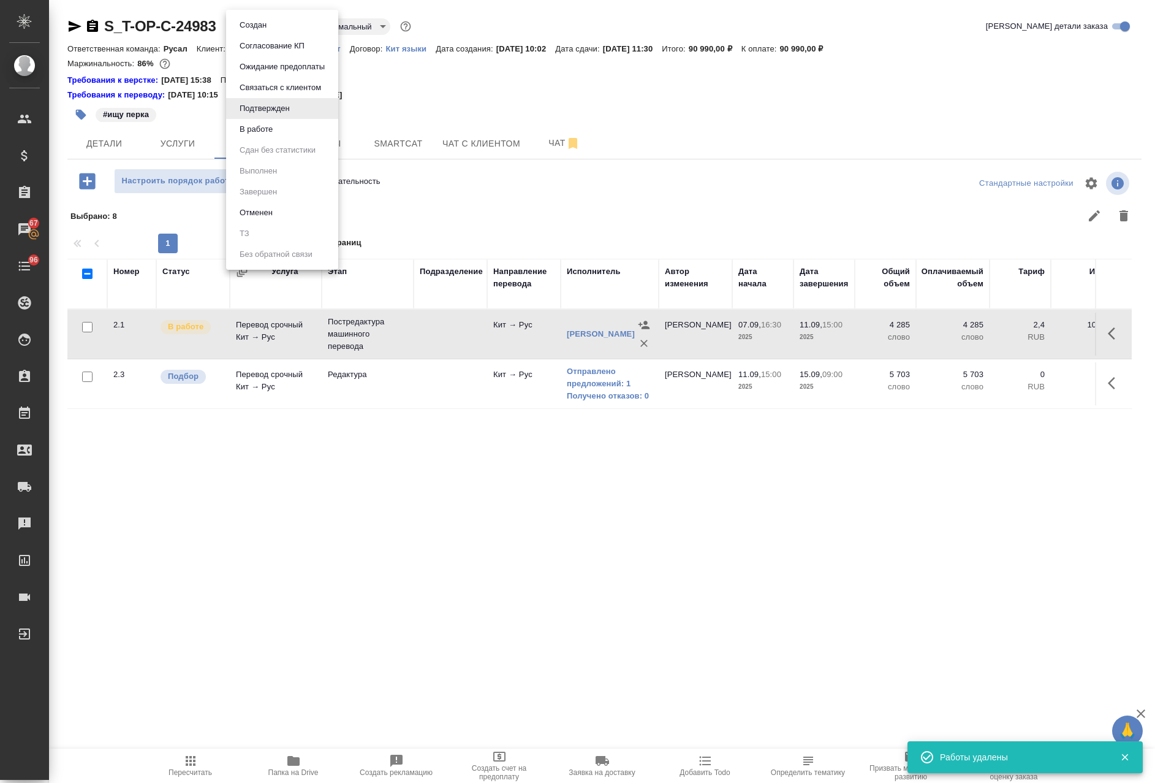
click at [283, 27] on body "🙏 .cls-1 fill:#fff; AWATERA Avdeenko Kirill Клиенты Спецификации Заказы 67 Чаты…" at bounding box center [577, 391] width 1155 height 783
click at [264, 129] on button "В работе" at bounding box center [256, 129] width 40 height 13
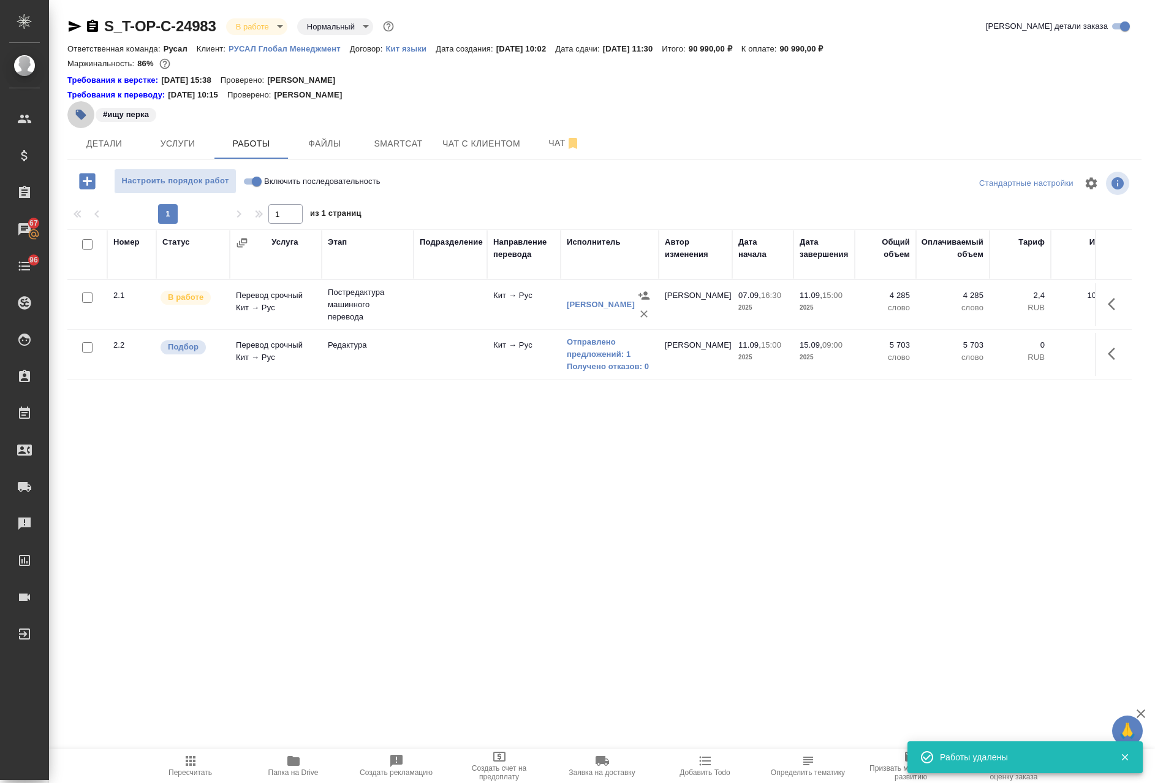
click at [76, 118] on icon "button" at bounding box center [81, 114] width 12 height 12
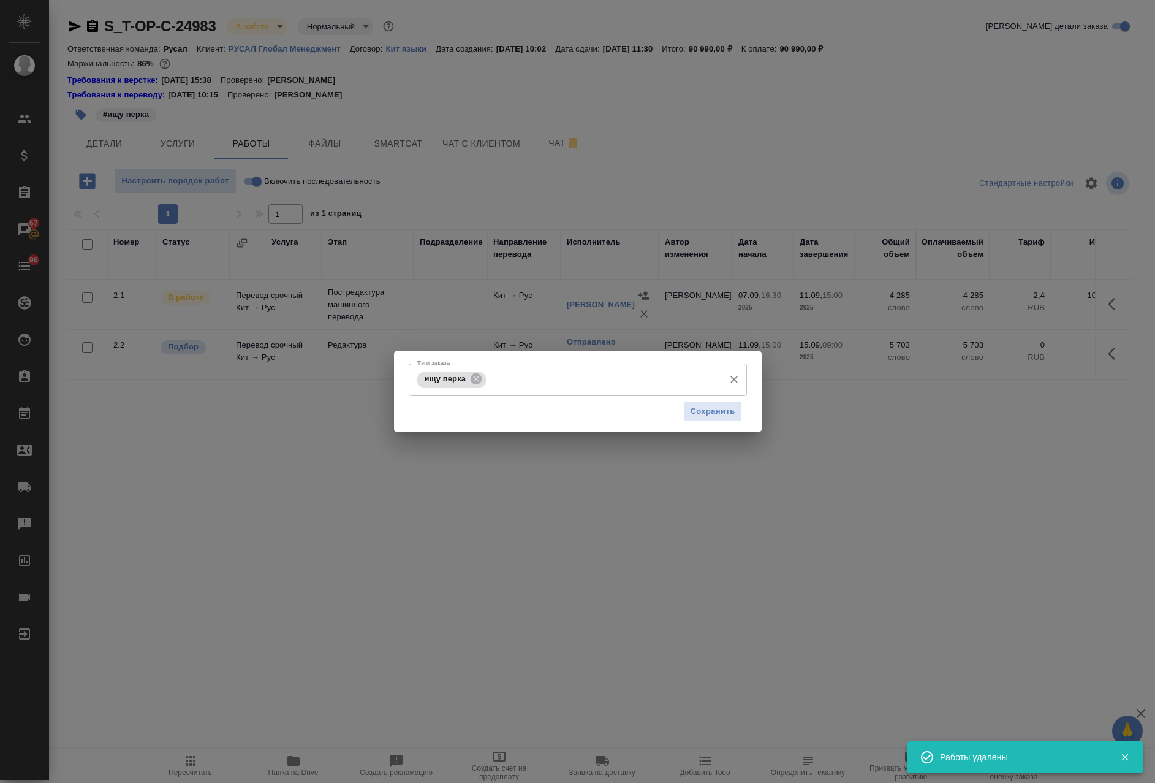
click at [475, 382] on icon at bounding box center [476, 378] width 11 height 11
click at [479, 383] on input "Тэги заказа" at bounding box center [566, 379] width 304 height 21
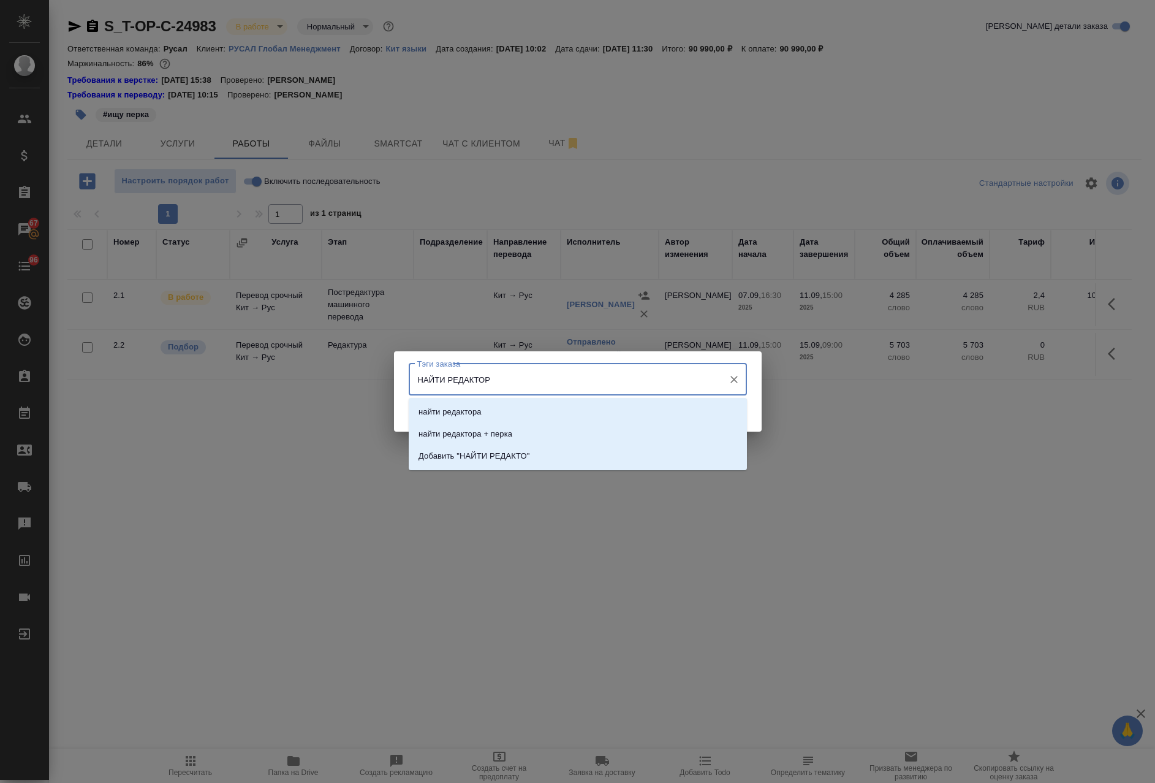
type input "НАЙТИ РЕДАКТОРА"
drag, startPoint x: 483, startPoint y: 411, endPoint x: 514, endPoint y: 411, distance: 30.6
click at [484, 411] on li "найти редактора" at bounding box center [578, 412] width 338 height 22
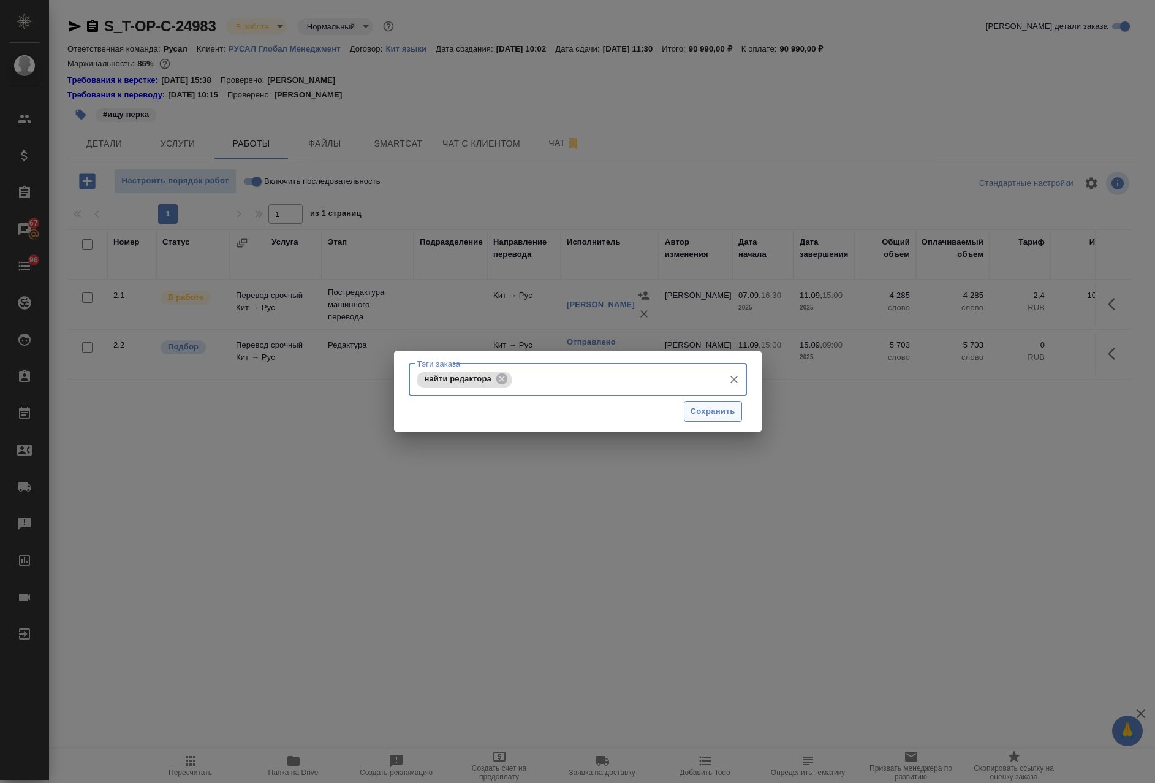
click at [703, 414] on span "Сохранить" at bounding box center [713, 411] width 45 height 14
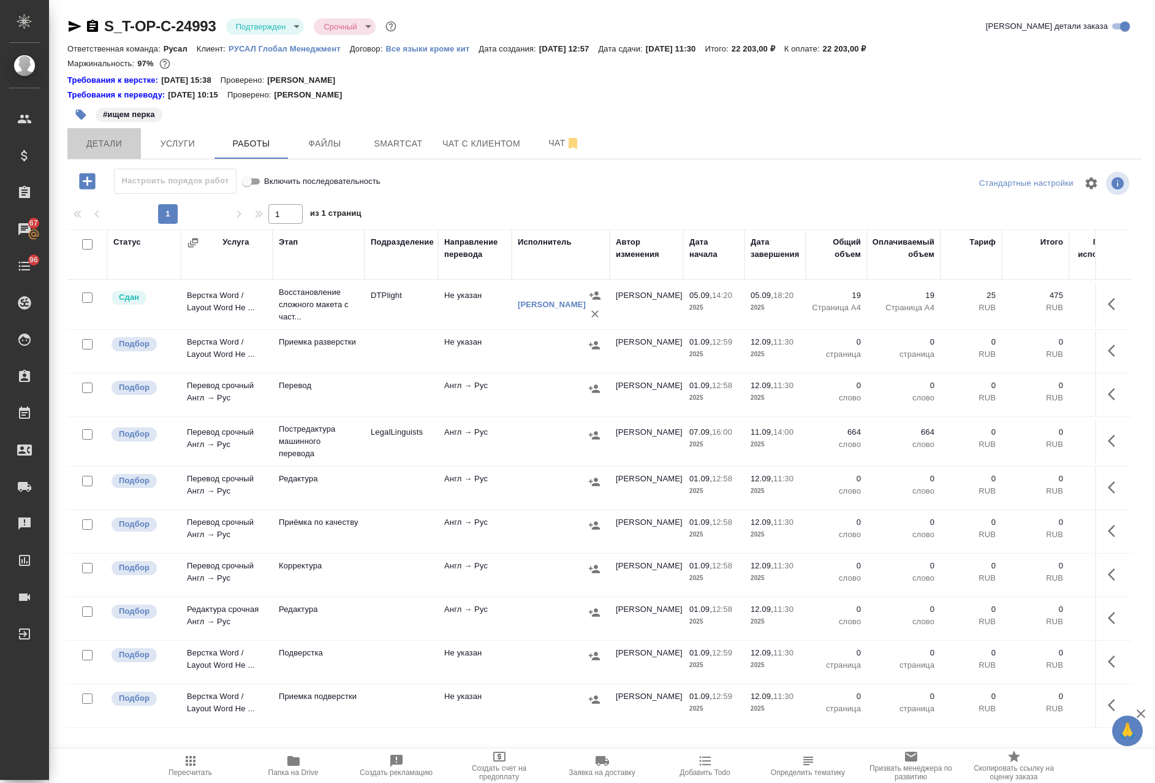
click at [123, 137] on span "Детали" at bounding box center [104, 143] width 59 height 15
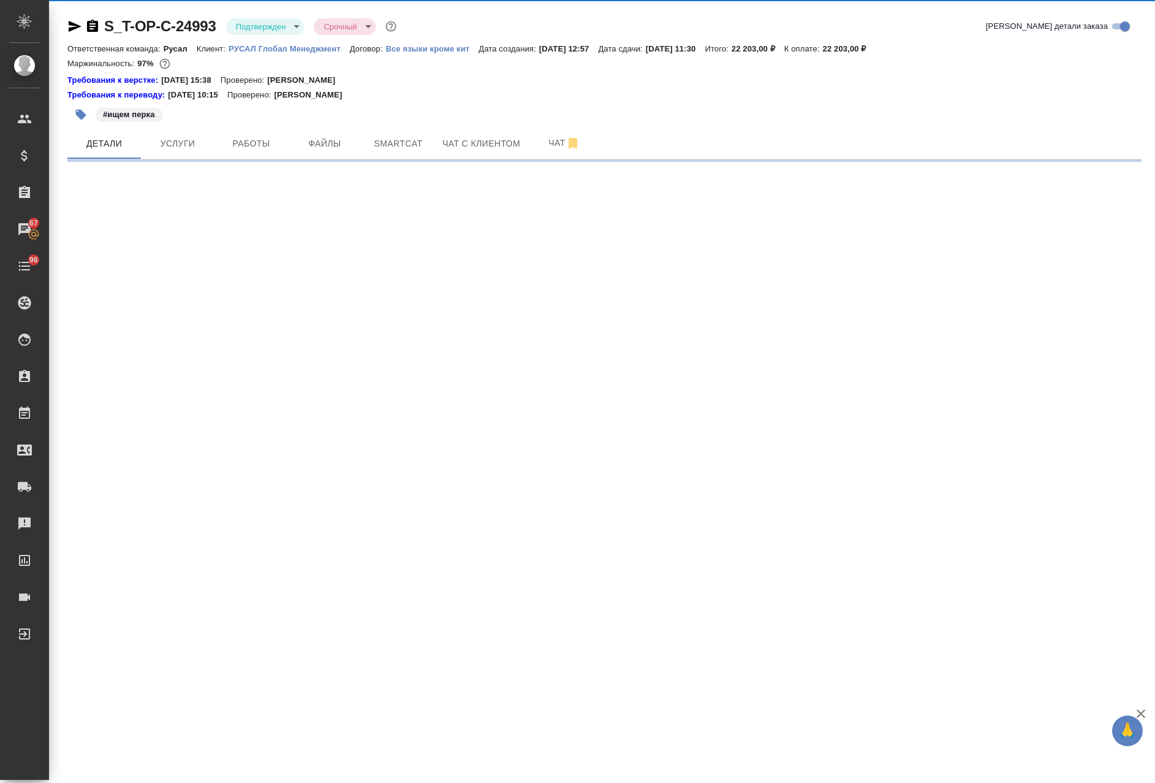
select select "RU"
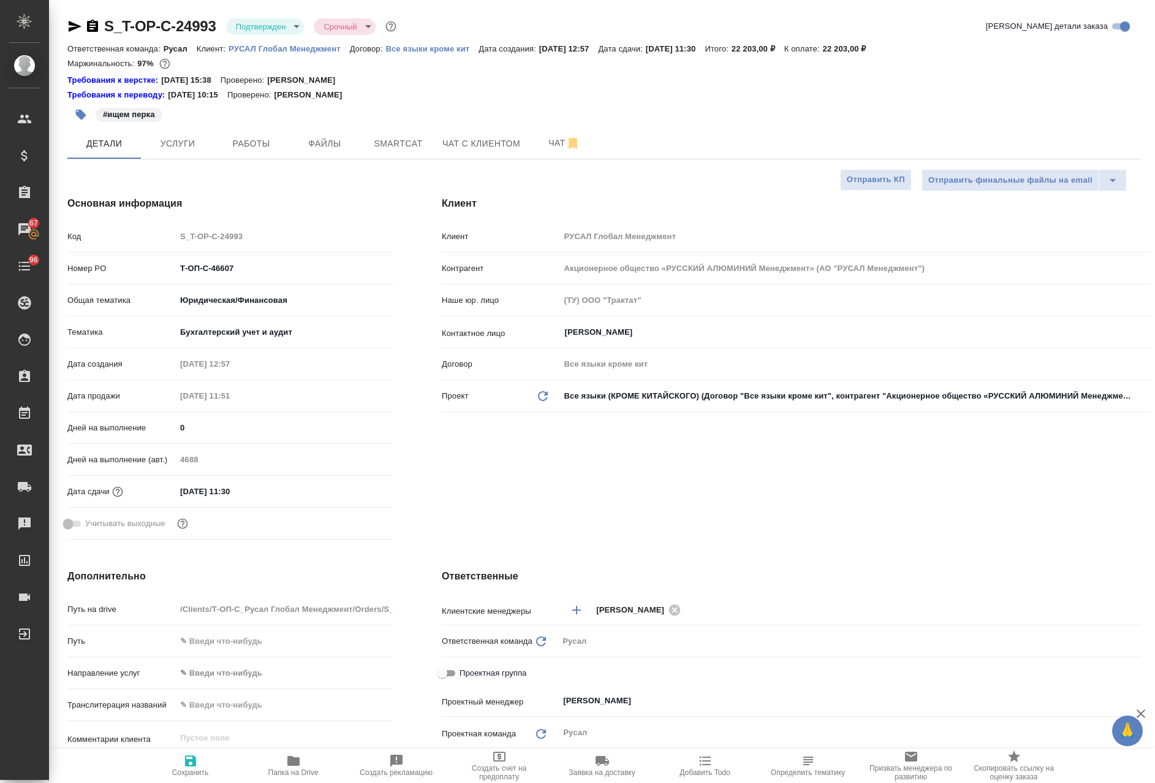
type textarea "x"
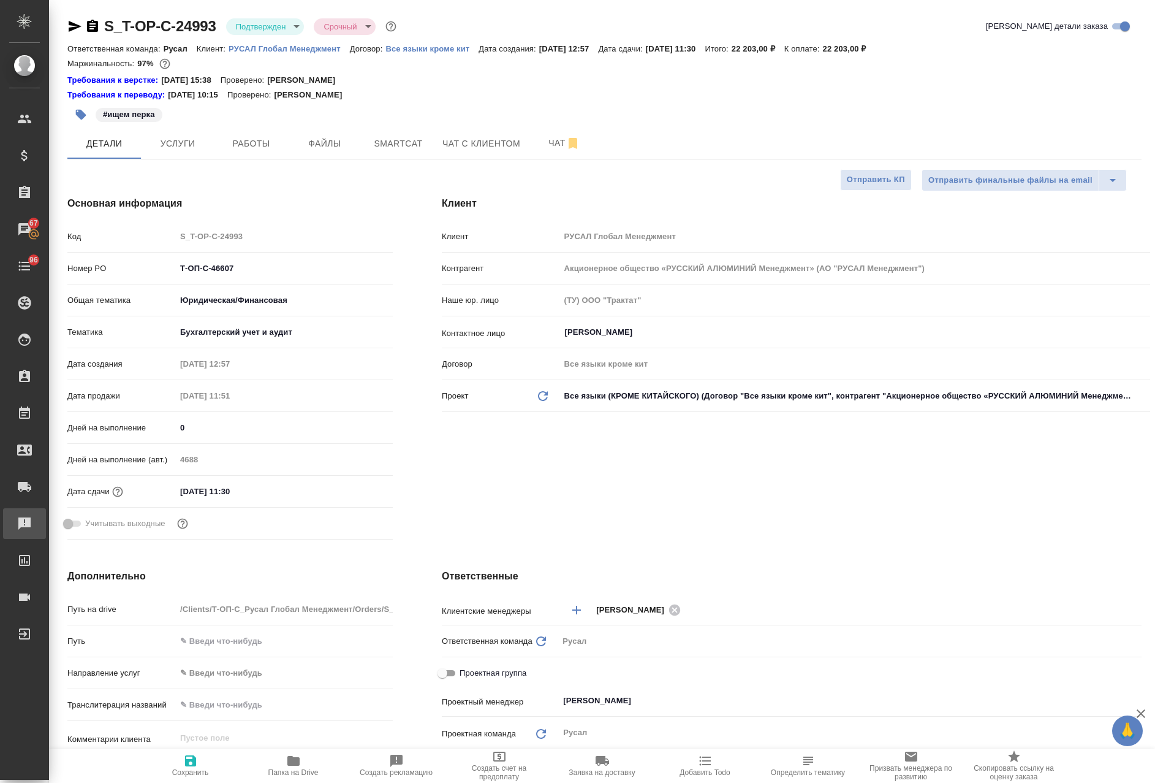
type textarea "x"
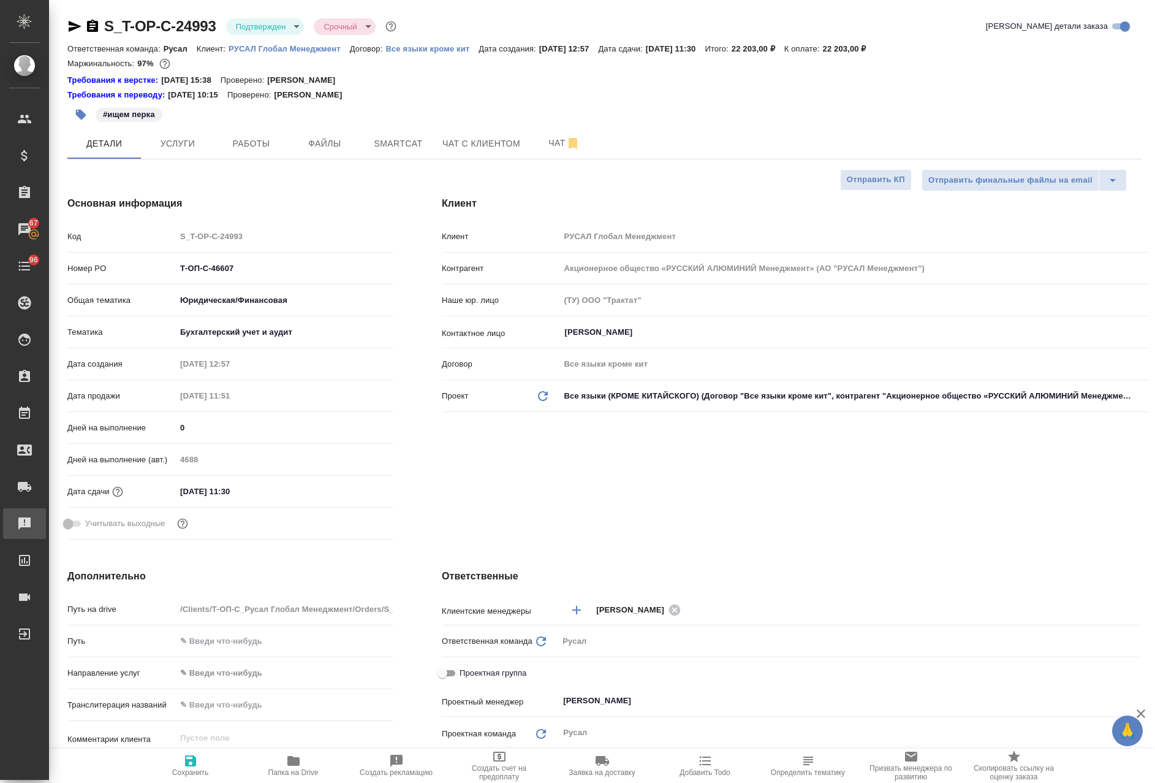
type textarea "x"
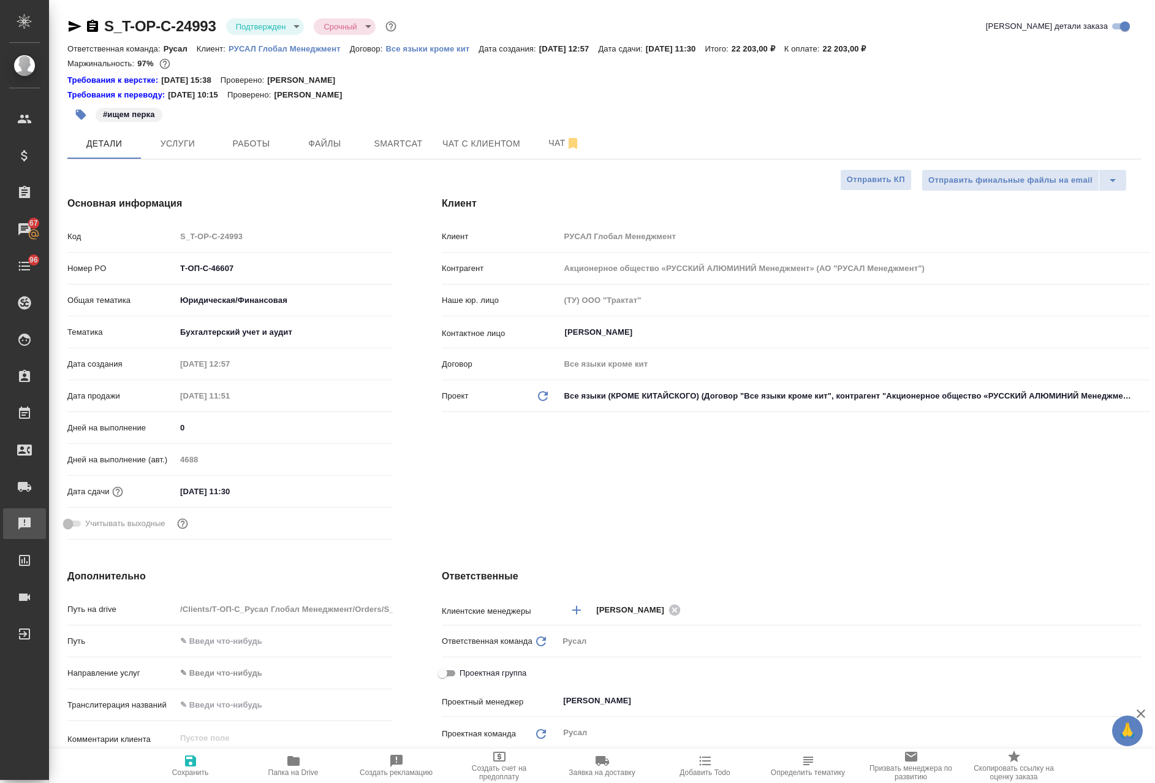
type textarea "x"
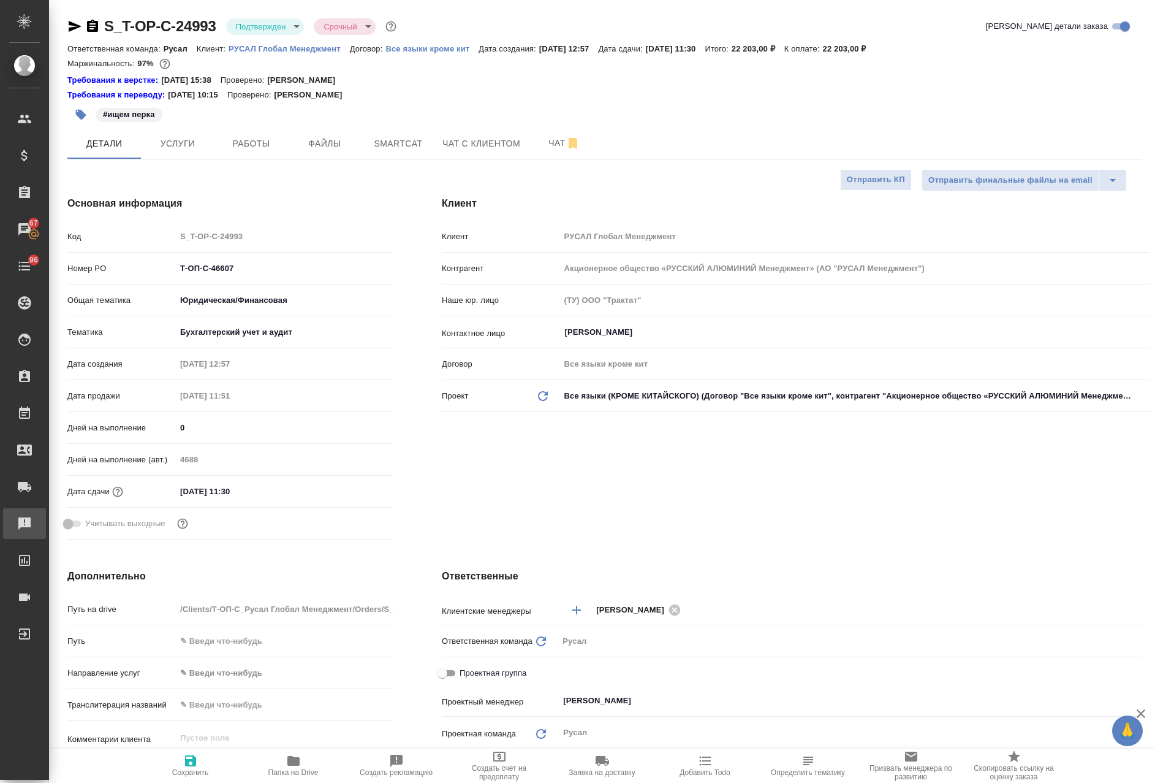
type textarea "x"
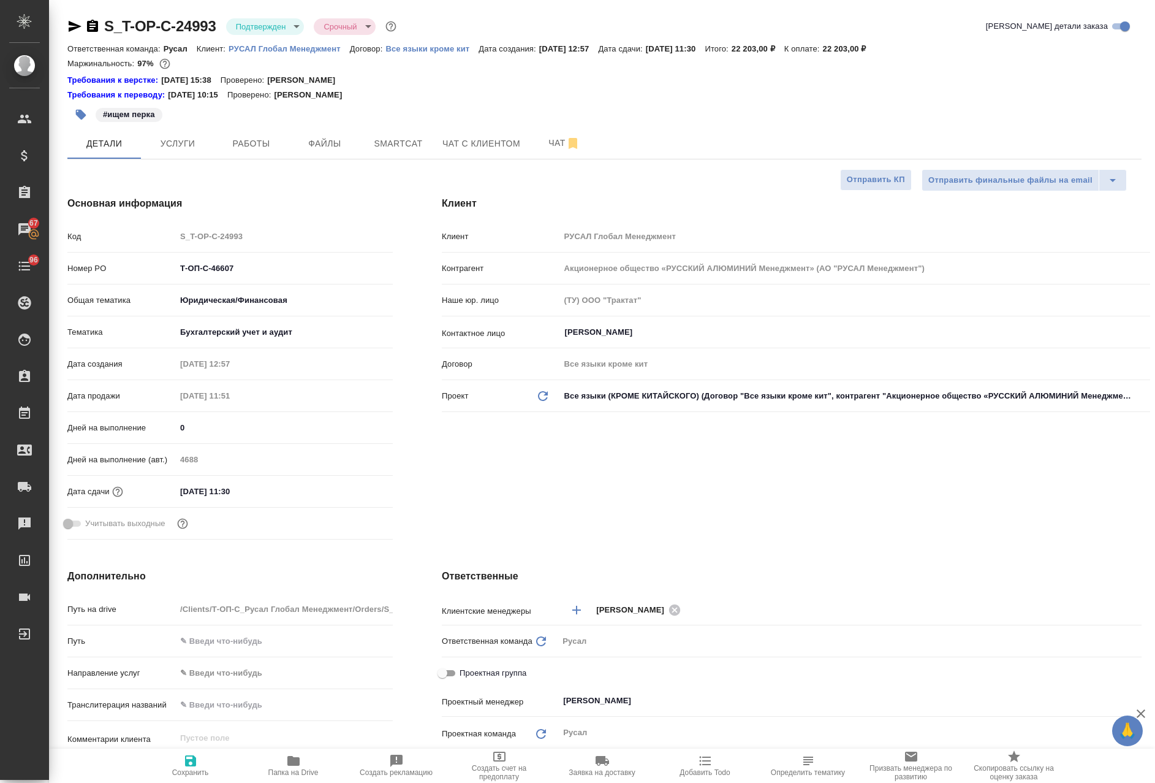
type textarea "x"
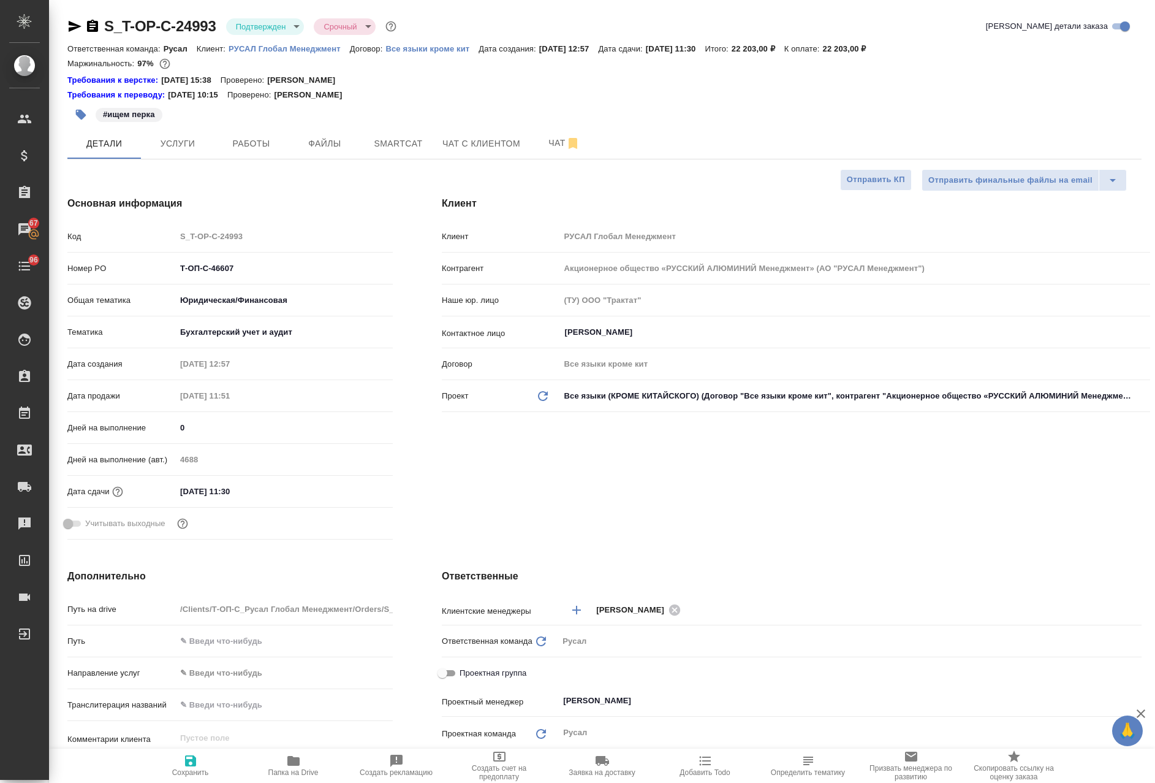
type textarea "x"
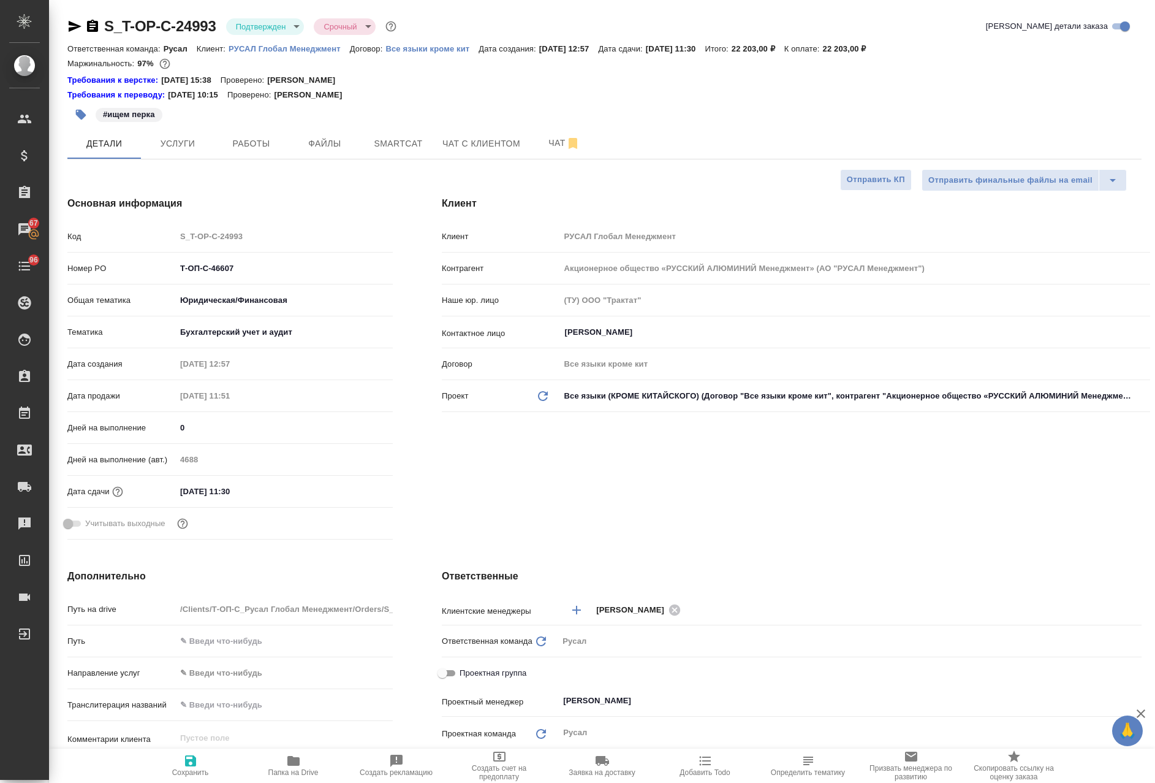
type textarea "x"
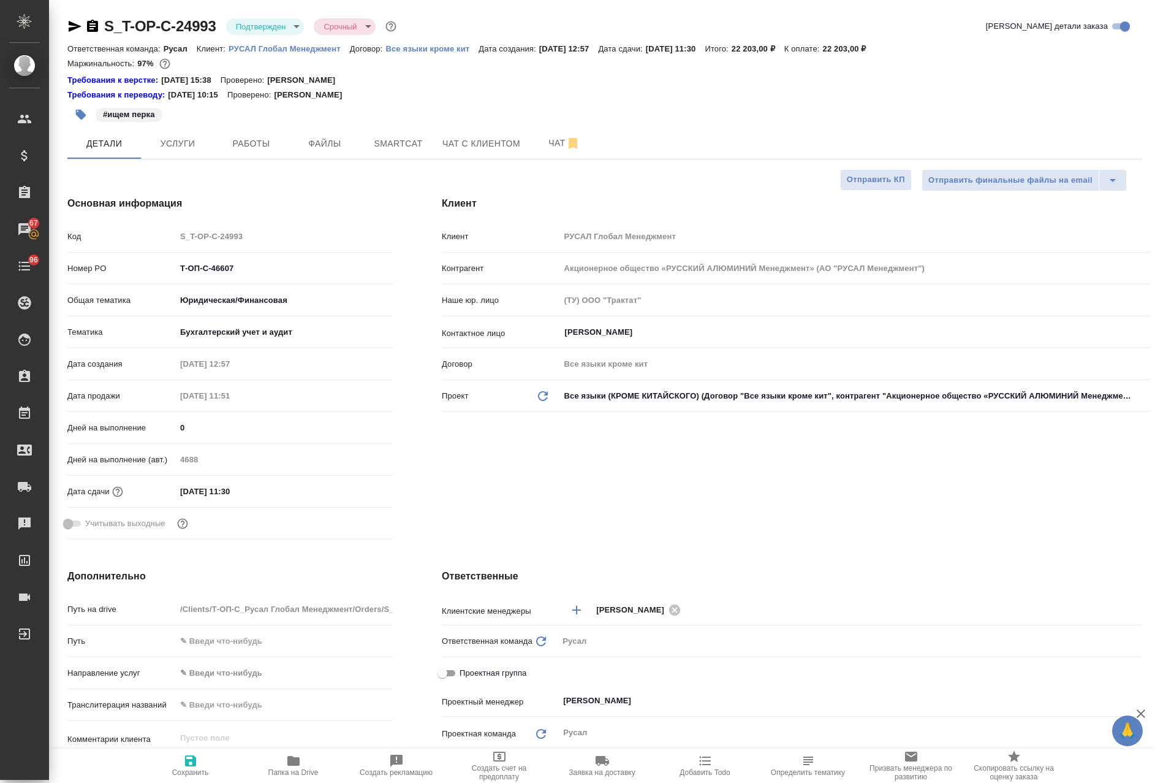
type textarea "x"
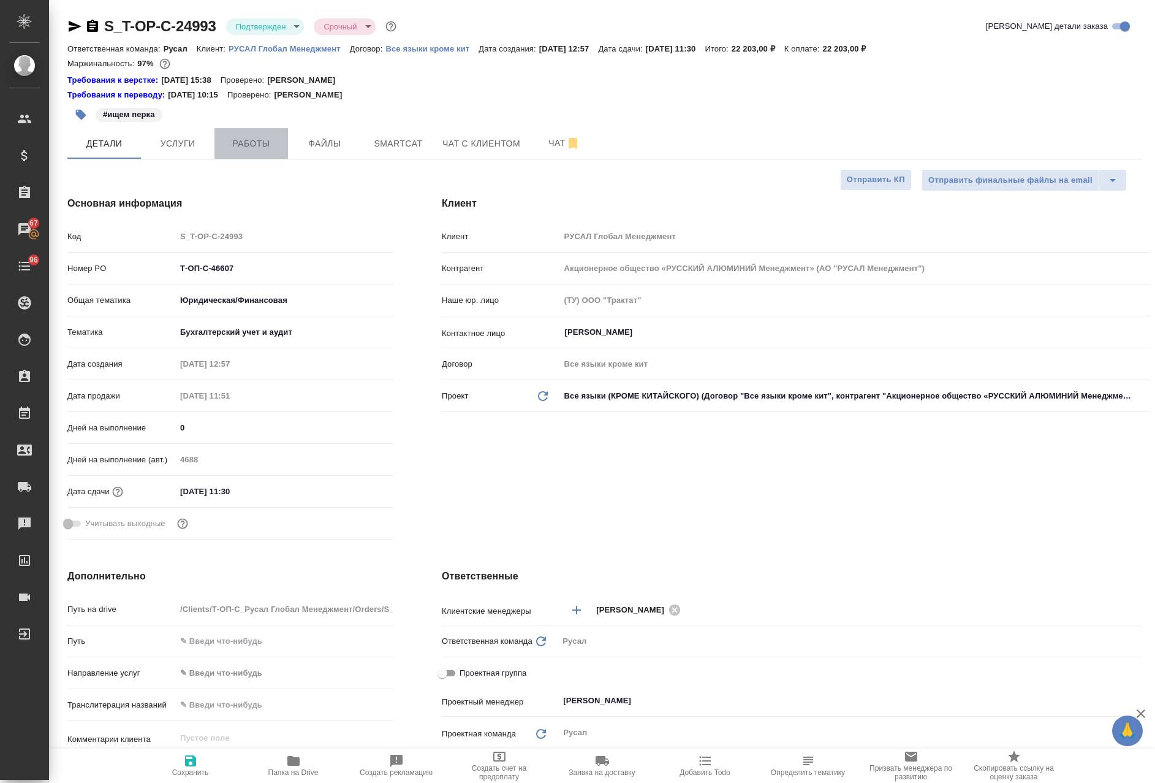
click at [256, 145] on span "Работы" at bounding box center [251, 143] width 59 height 15
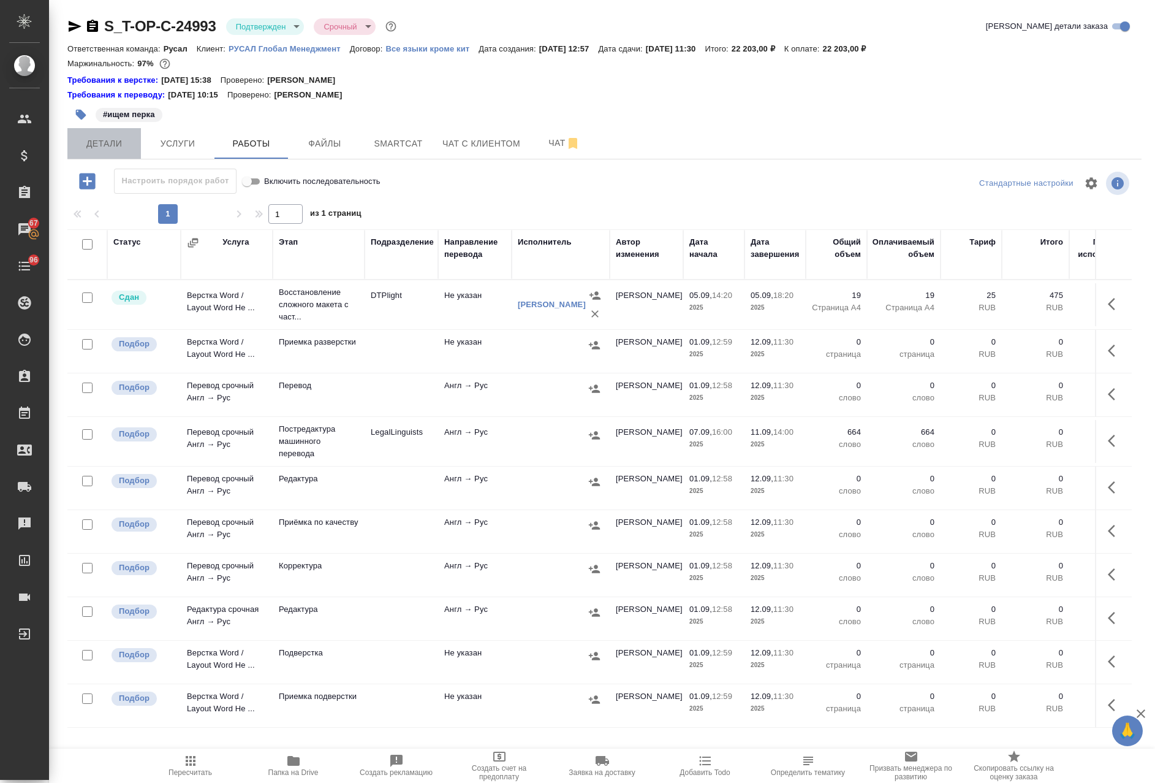
click at [91, 156] on button "Детали" at bounding box center [104, 143] width 74 height 31
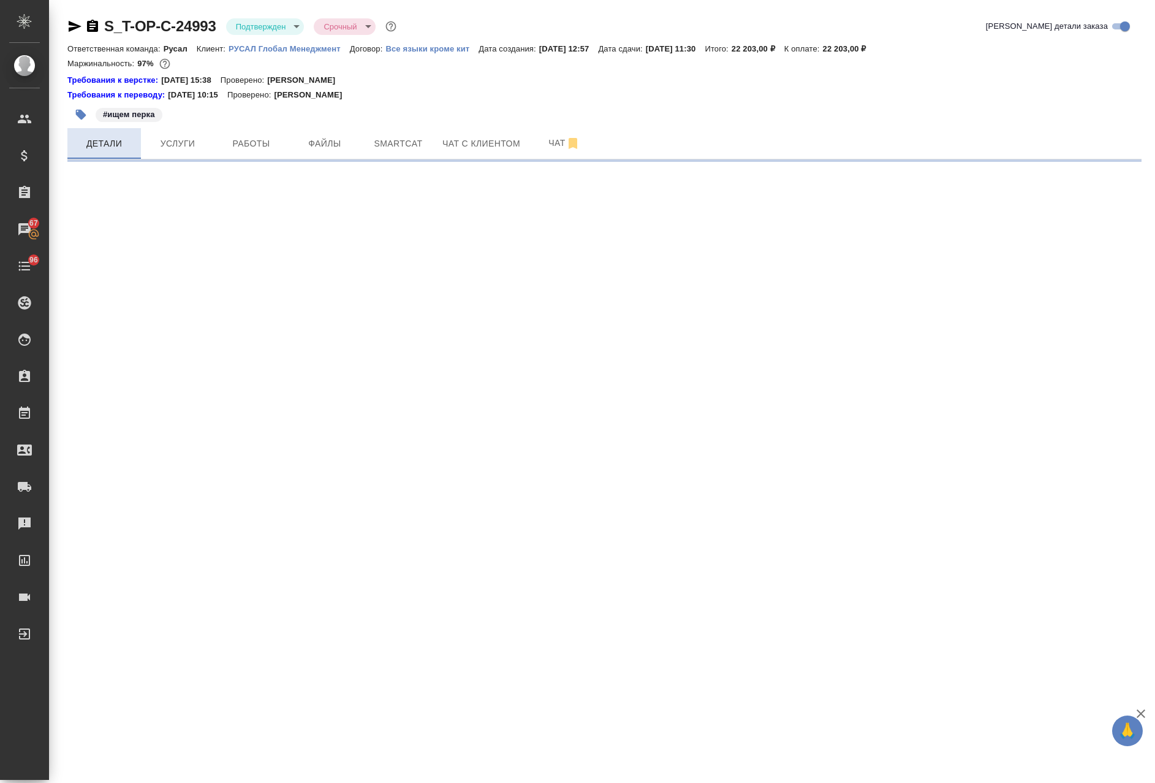
select select "RU"
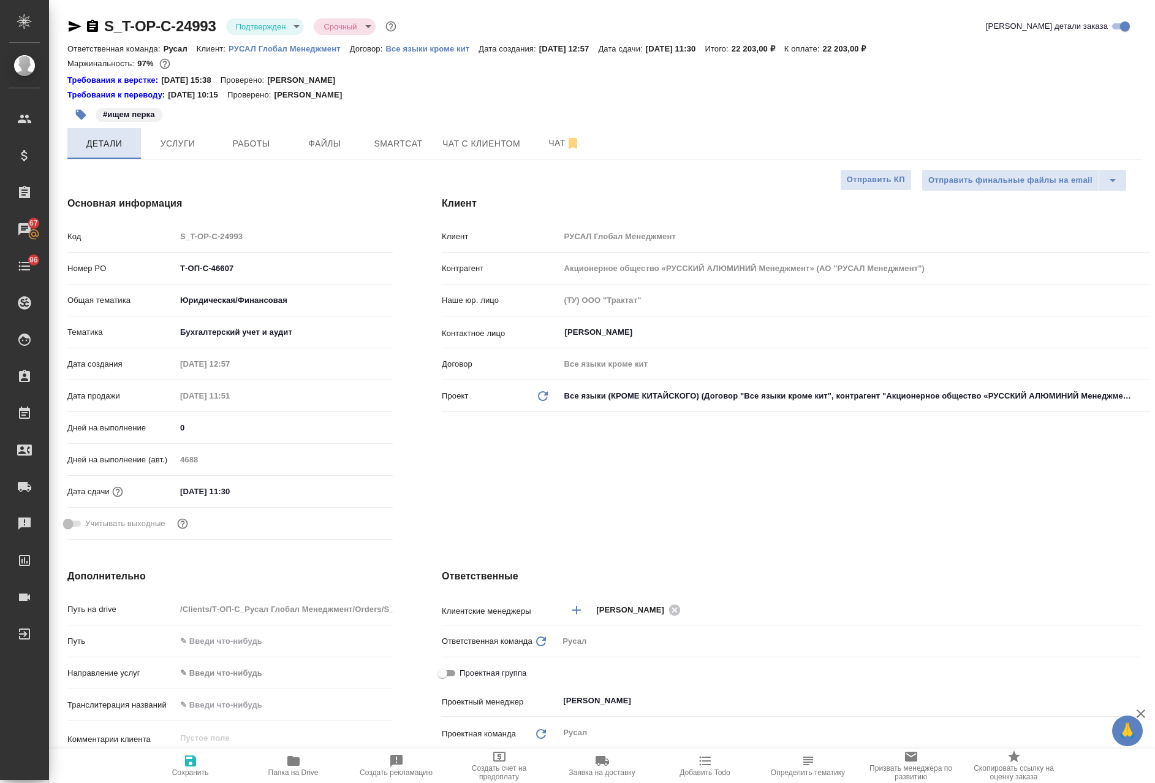
type textarea "x"
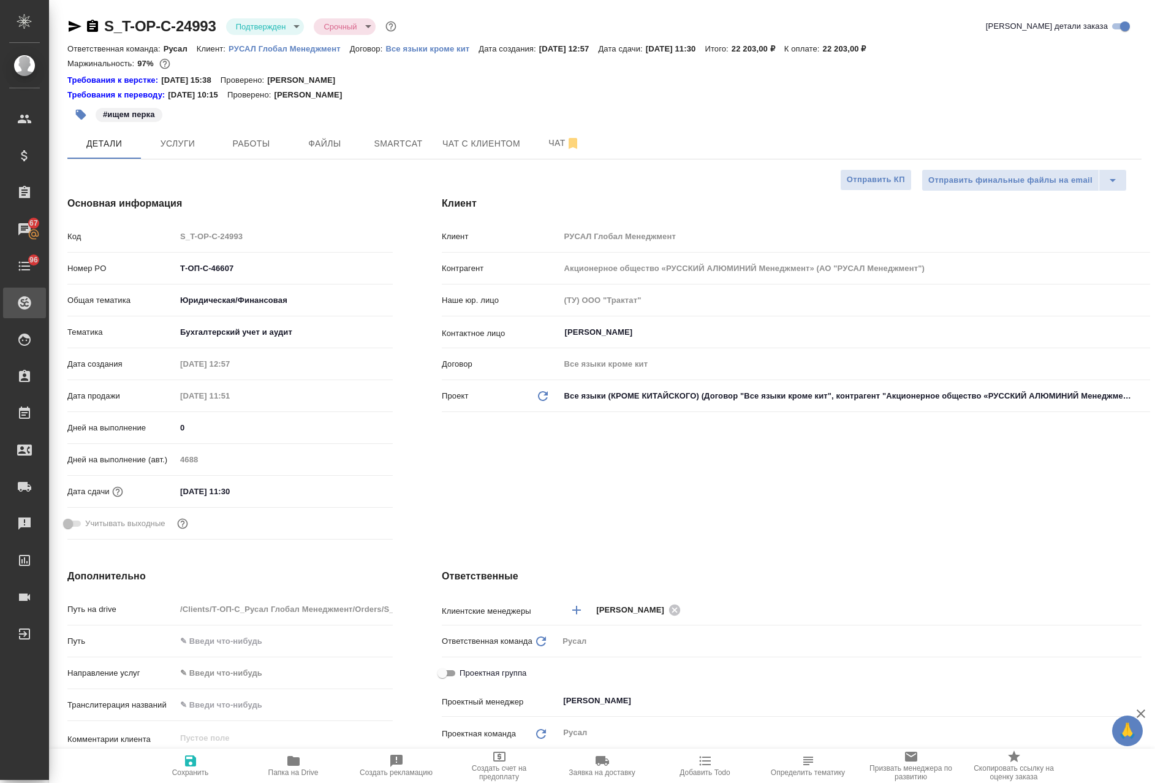
type textarea "x"
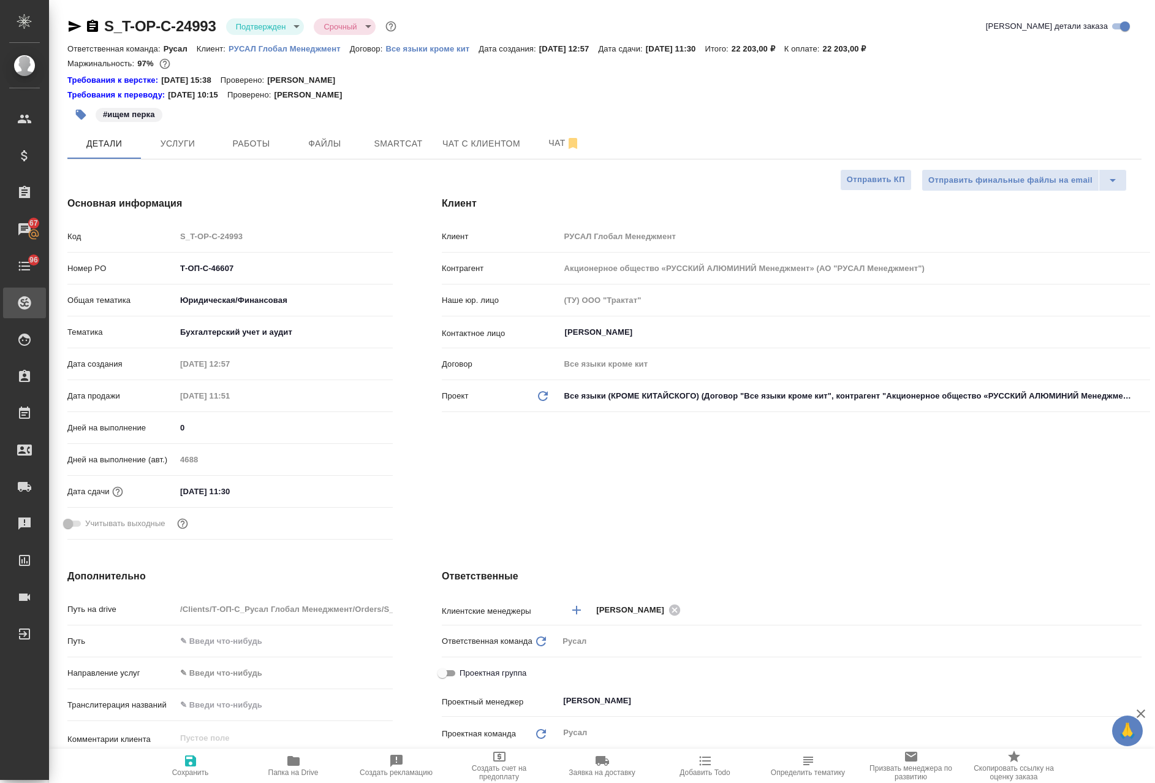
type textarea "x"
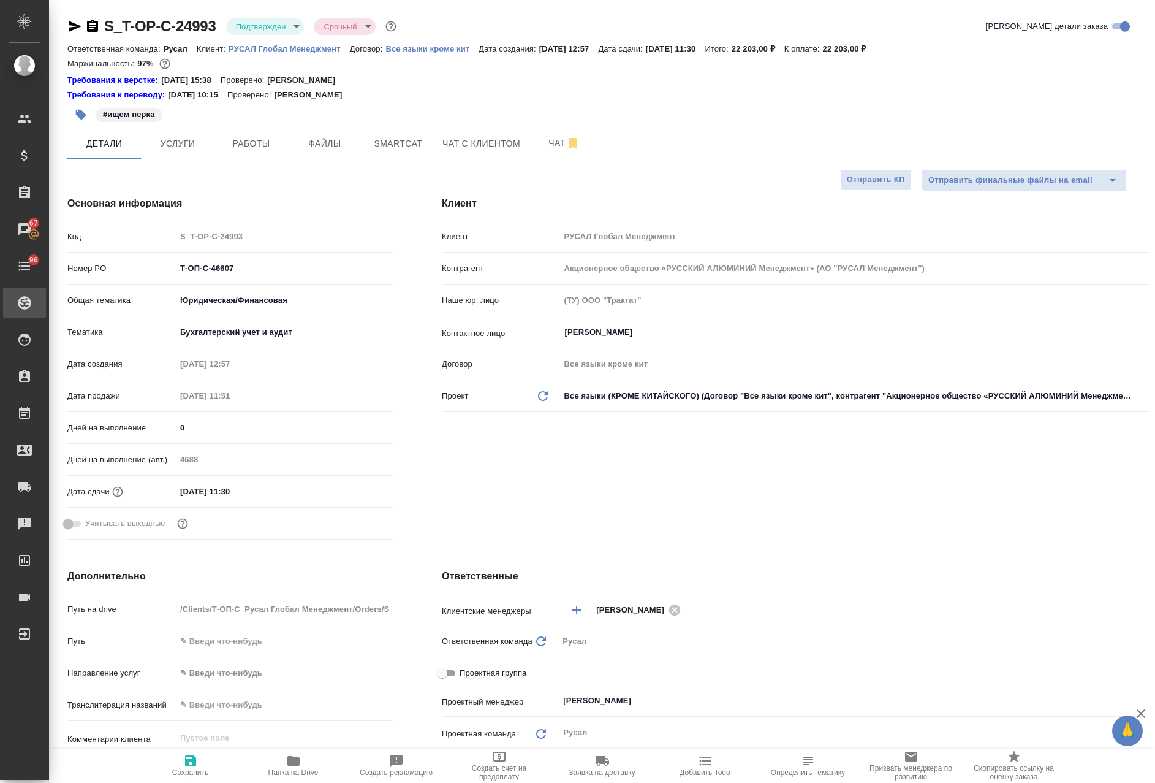
type textarea "x"
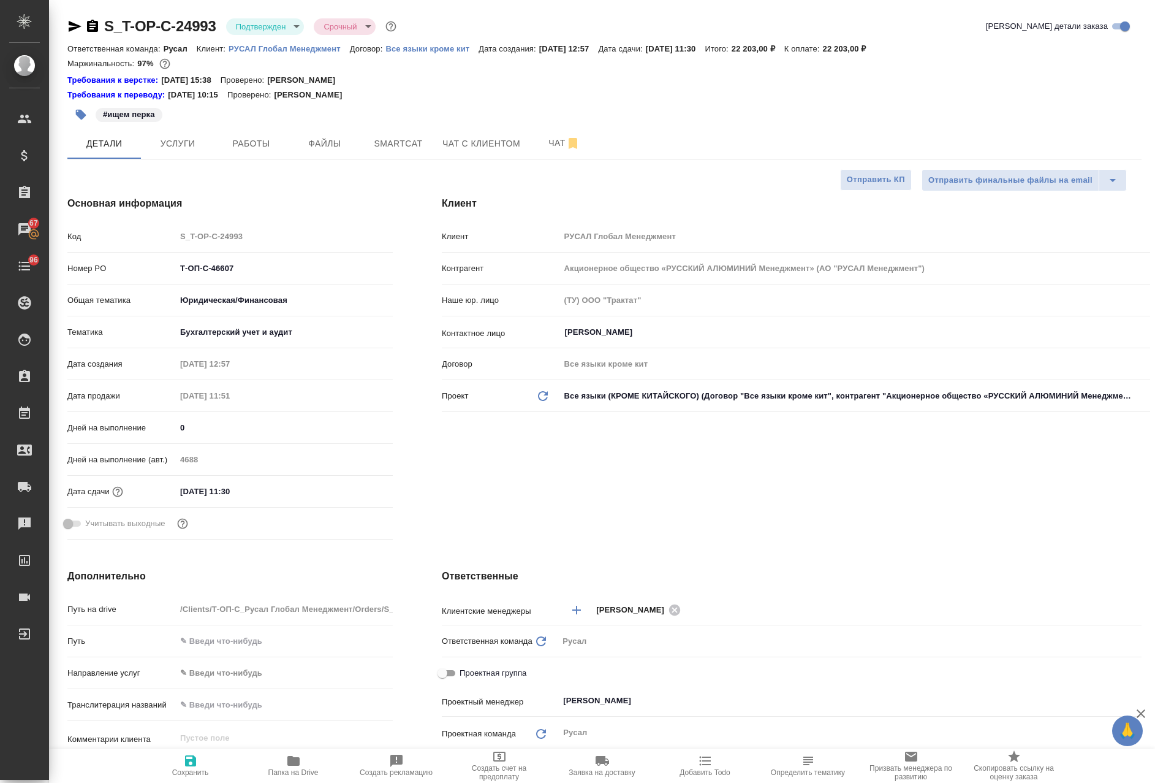
type textarea "x"
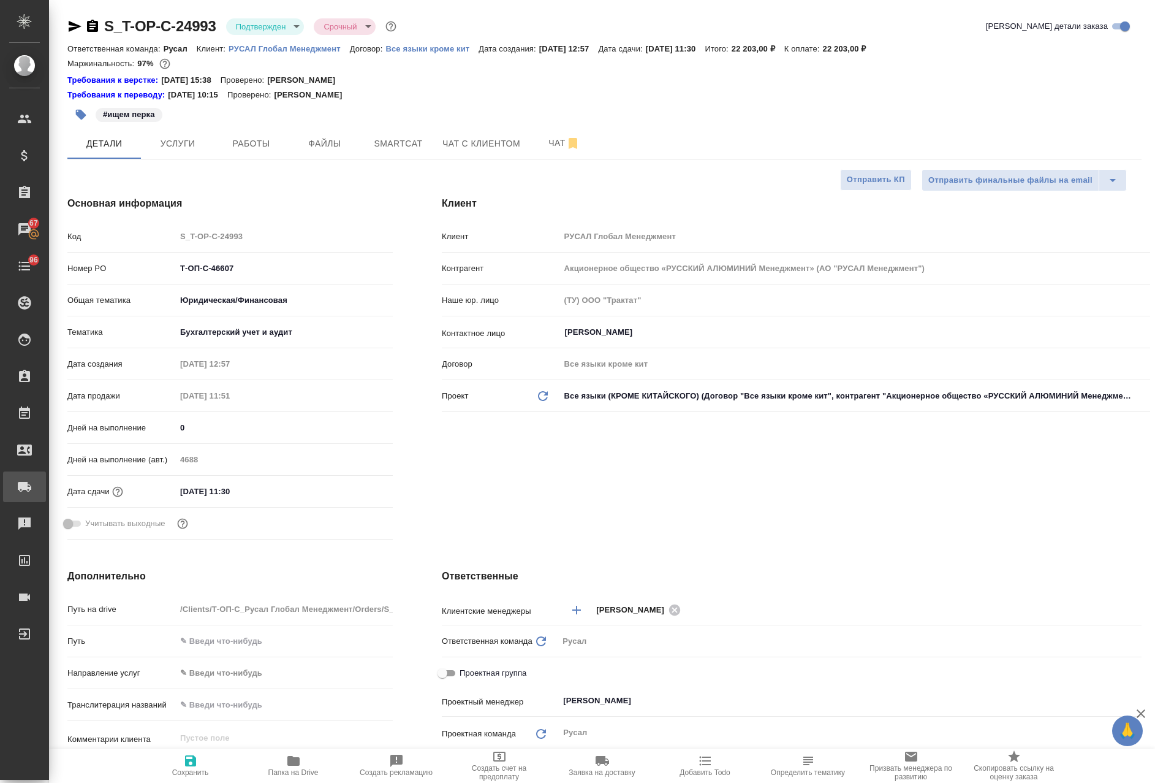
type textarea "x"
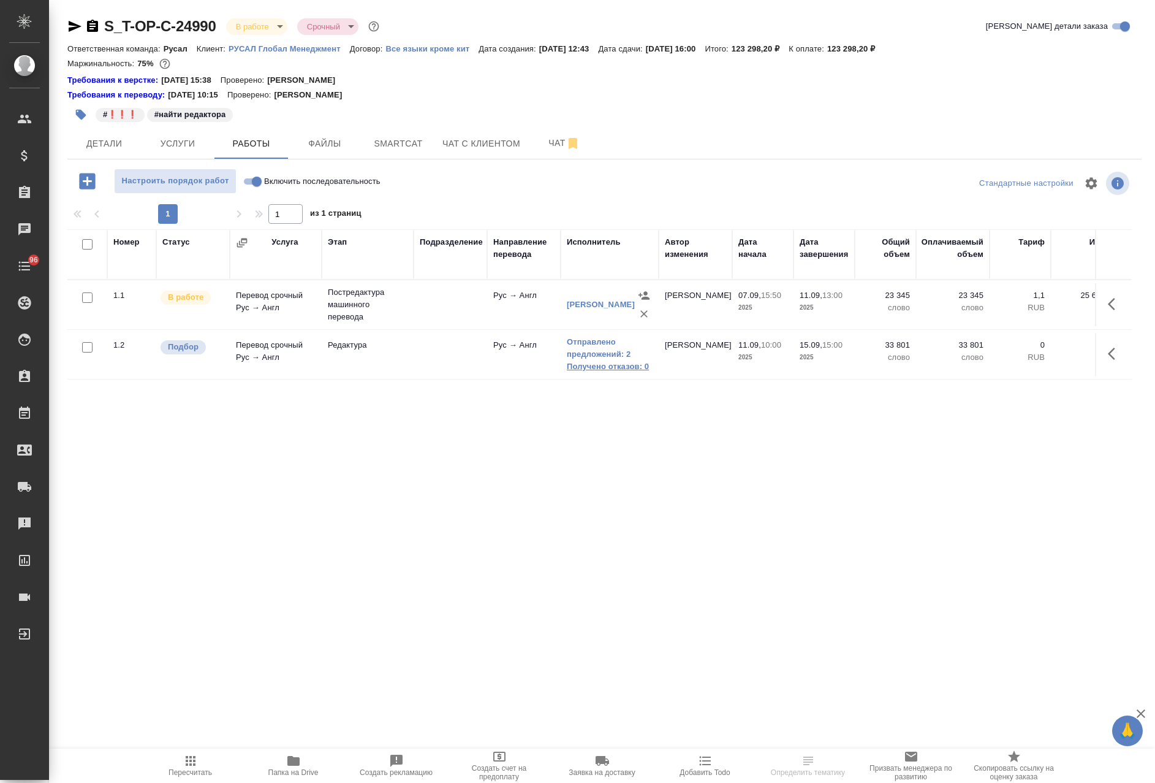
click at [626, 367] on link "Получено отказов: 0" at bounding box center [610, 366] width 86 height 12
click at [595, 366] on link "Получено отказов: 0" at bounding box center [610, 366] width 86 height 12
